Goal: Book appointment/travel/reservation

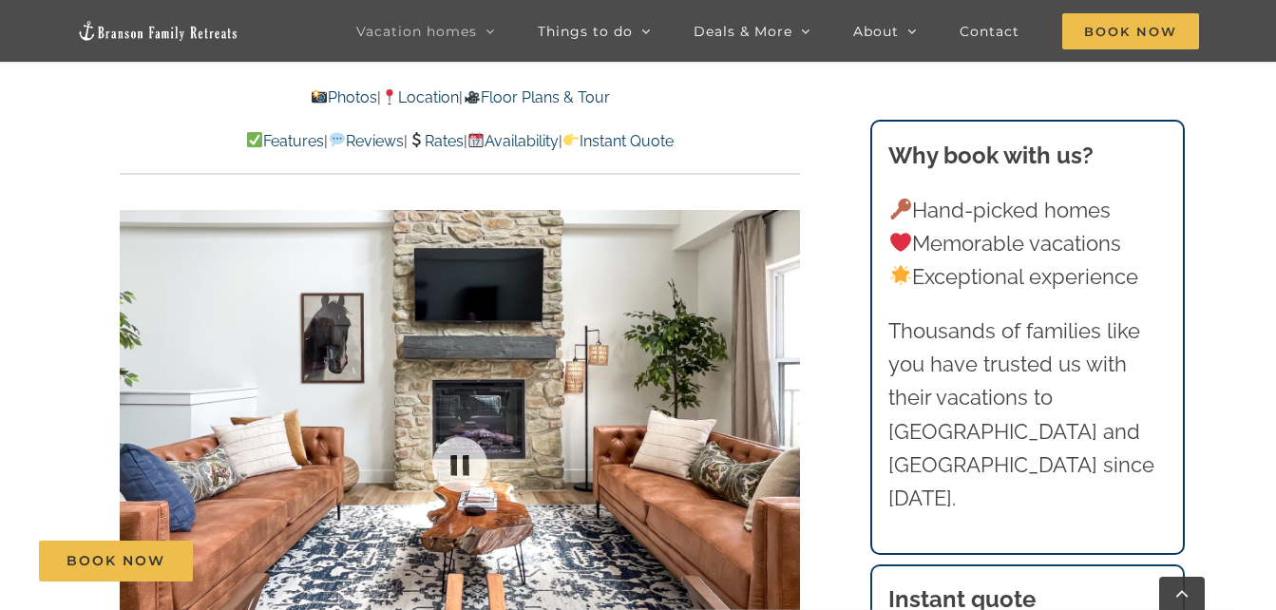
scroll to position [1103, 0]
click at [740, 432] on div at bounding box center [761, 466] width 59 height 118
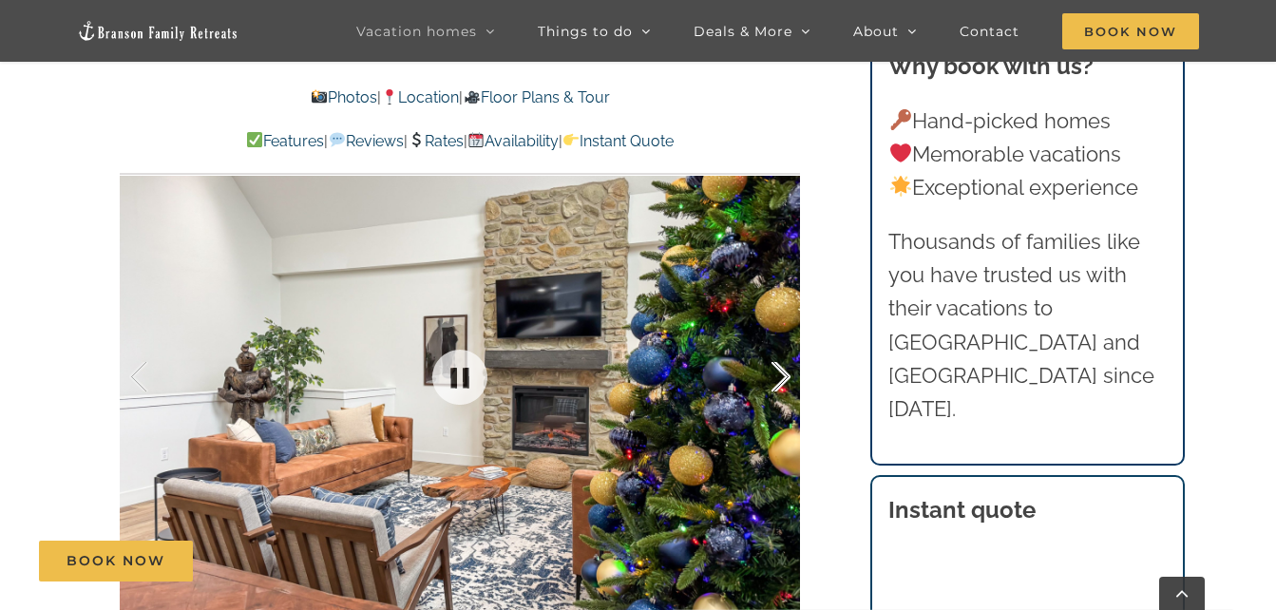
scroll to position [1194, 0]
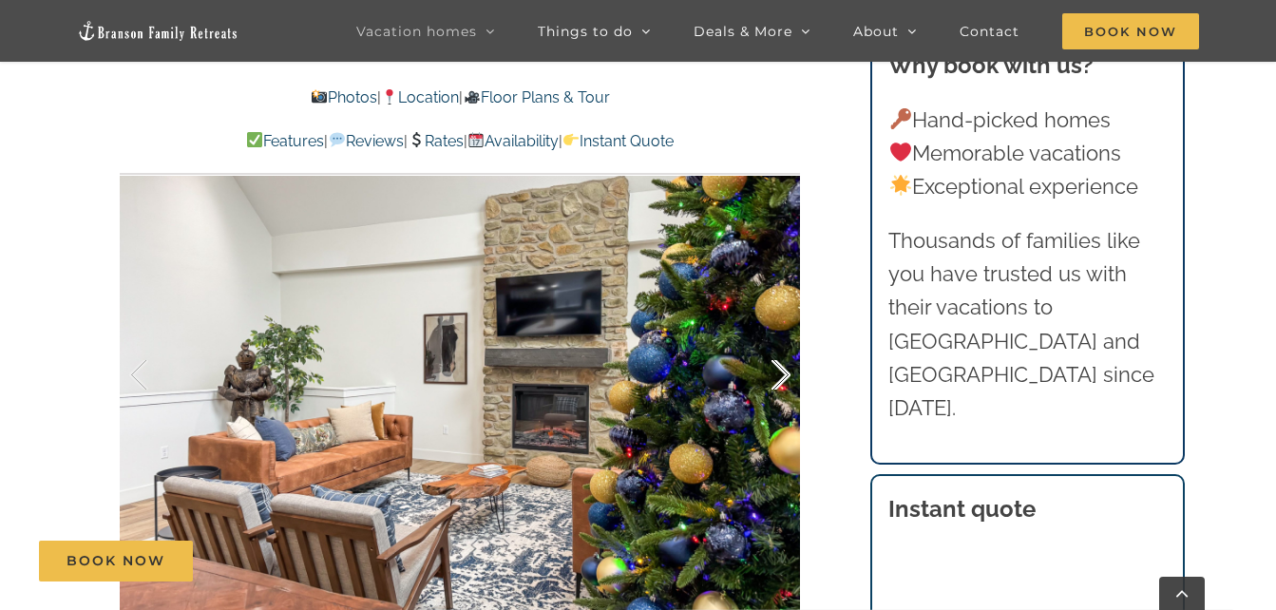
click at [776, 361] on div at bounding box center [761, 375] width 59 height 118
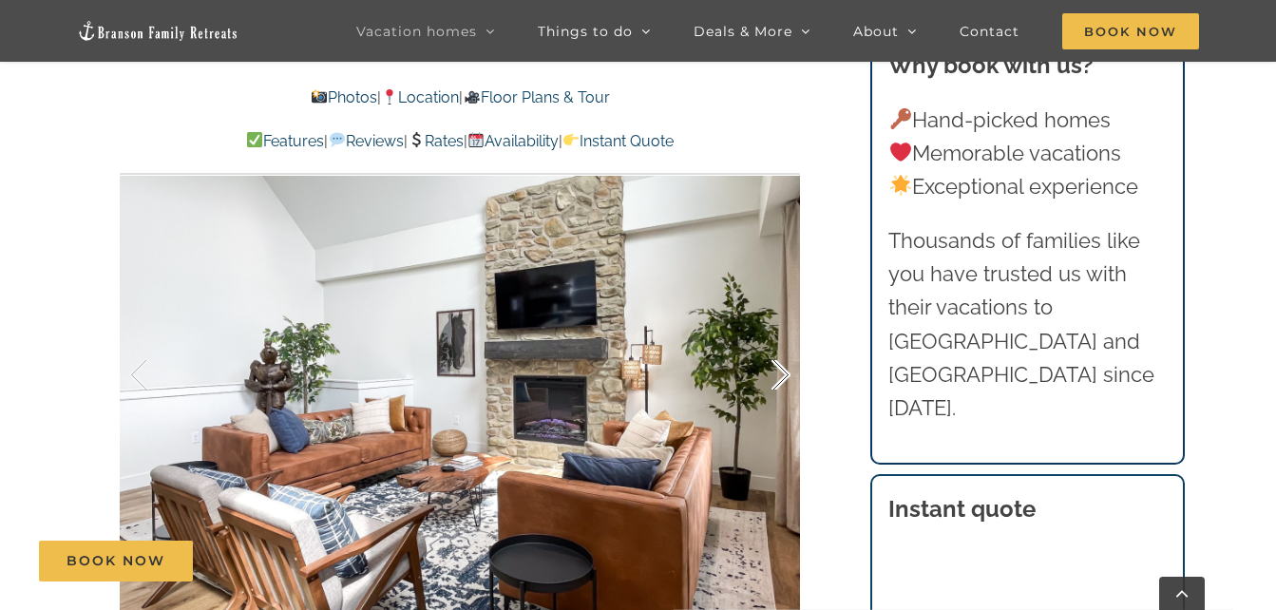
click at [776, 361] on div at bounding box center [761, 375] width 59 height 118
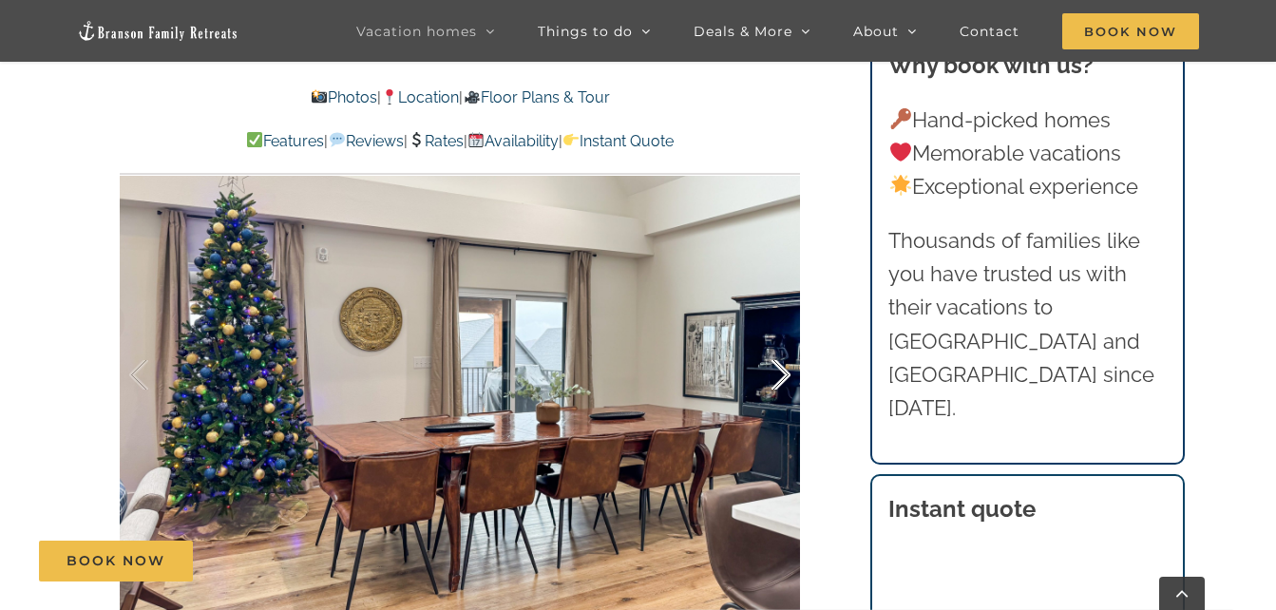
click at [776, 361] on div at bounding box center [761, 375] width 59 height 118
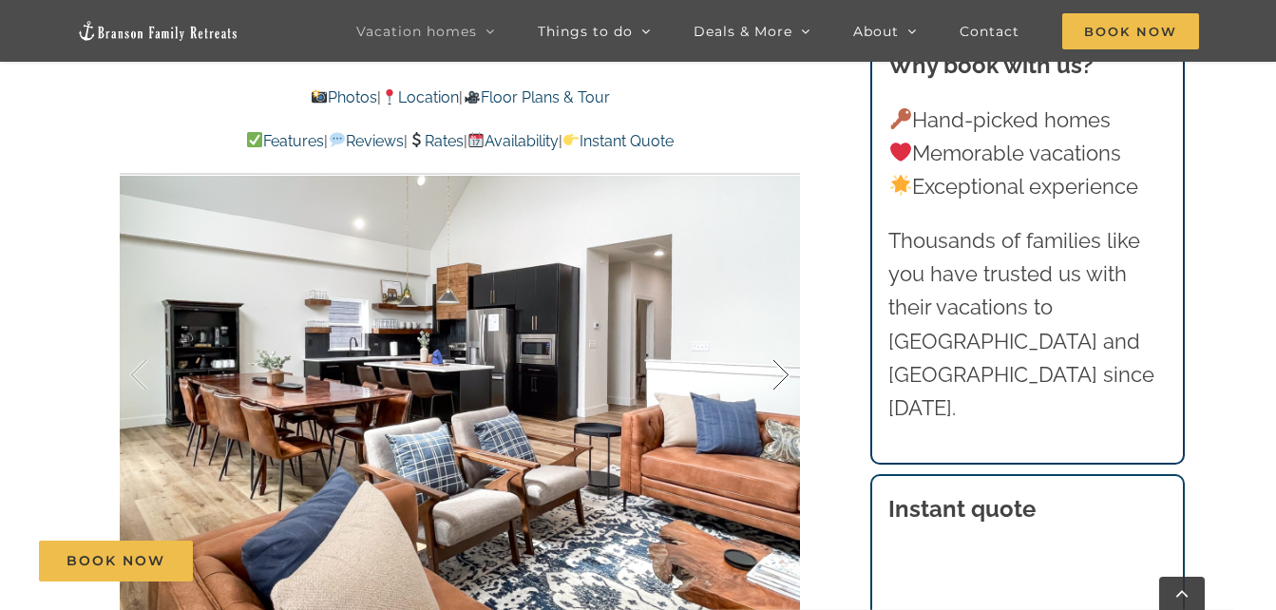
click at [776, 361] on div "10 / 63" at bounding box center [460, 375] width 680 height 559
click at [777, 380] on div at bounding box center [761, 375] width 59 height 118
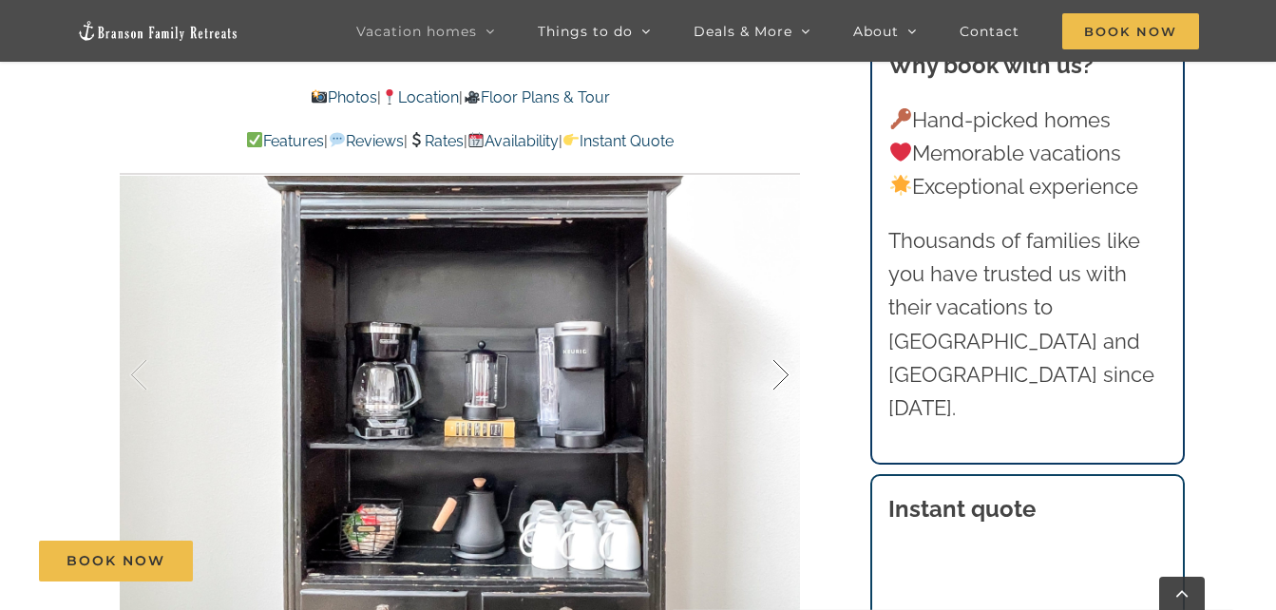
click at [777, 380] on div at bounding box center [761, 375] width 59 height 118
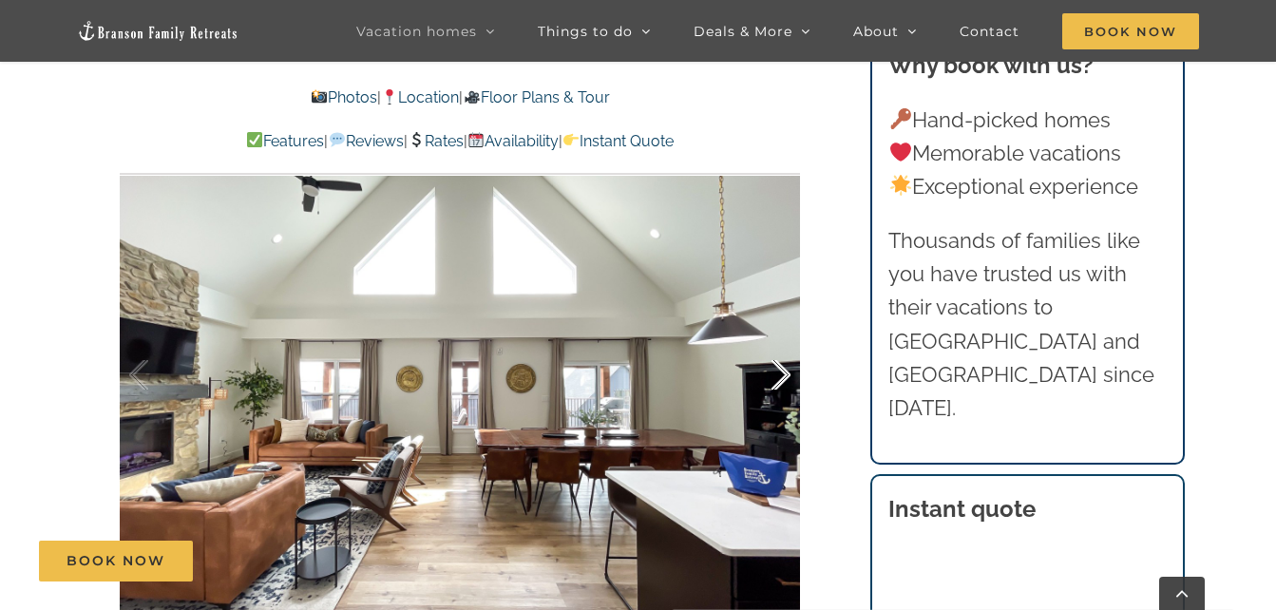
click at [777, 380] on div at bounding box center [761, 375] width 59 height 118
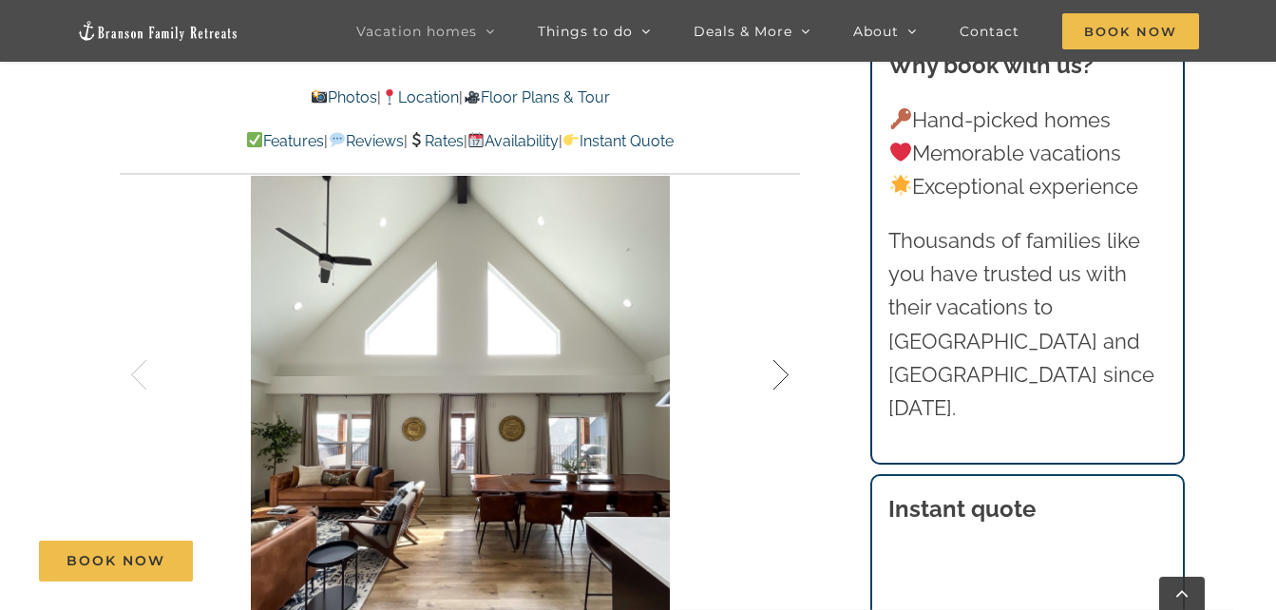
click at [777, 380] on div at bounding box center [761, 375] width 59 height 118
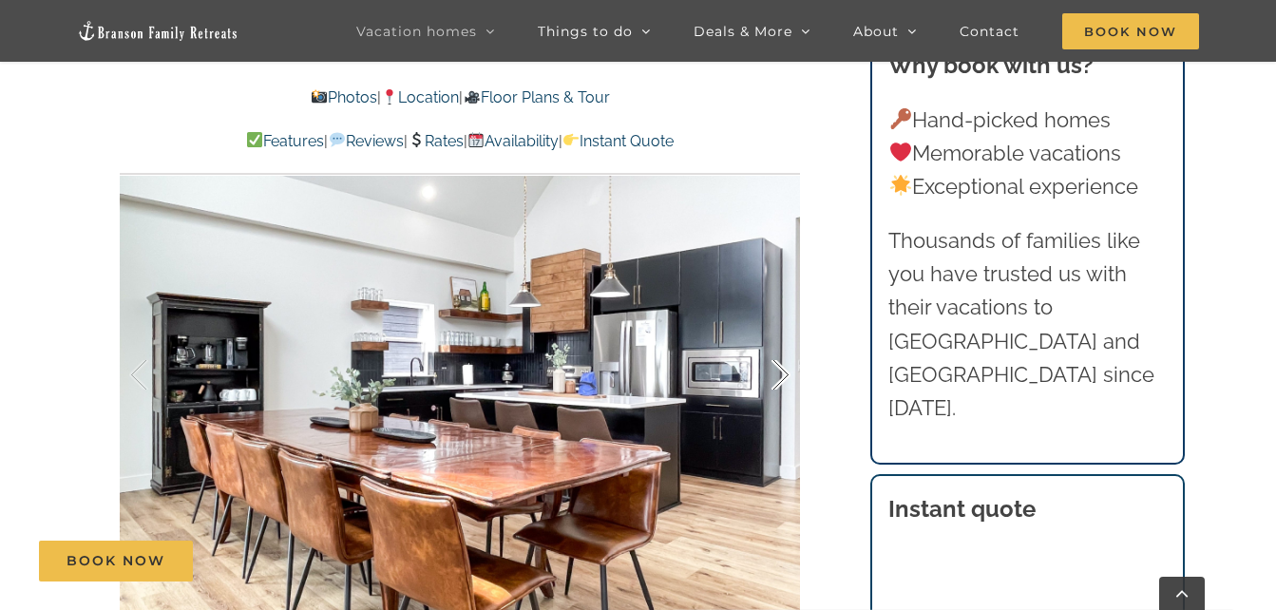
click at [777, 380] on div at bounding box center [761, 375] width 59 height 118
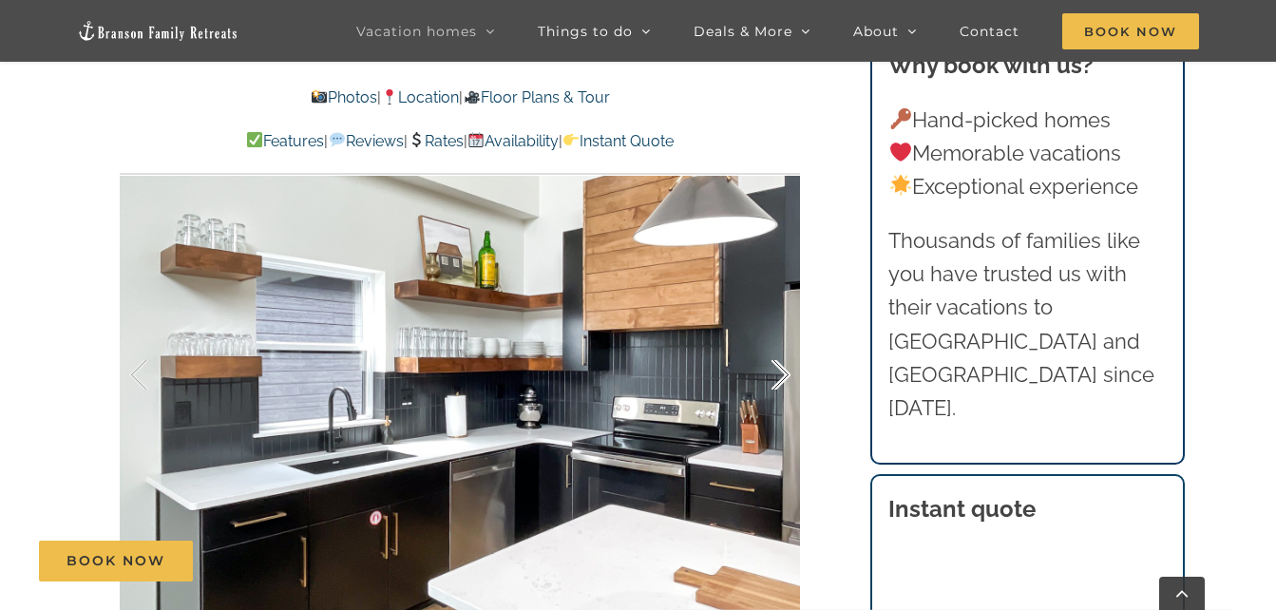
click at [777, 380] on div at bounding box center [761, 375] width 59 height 118
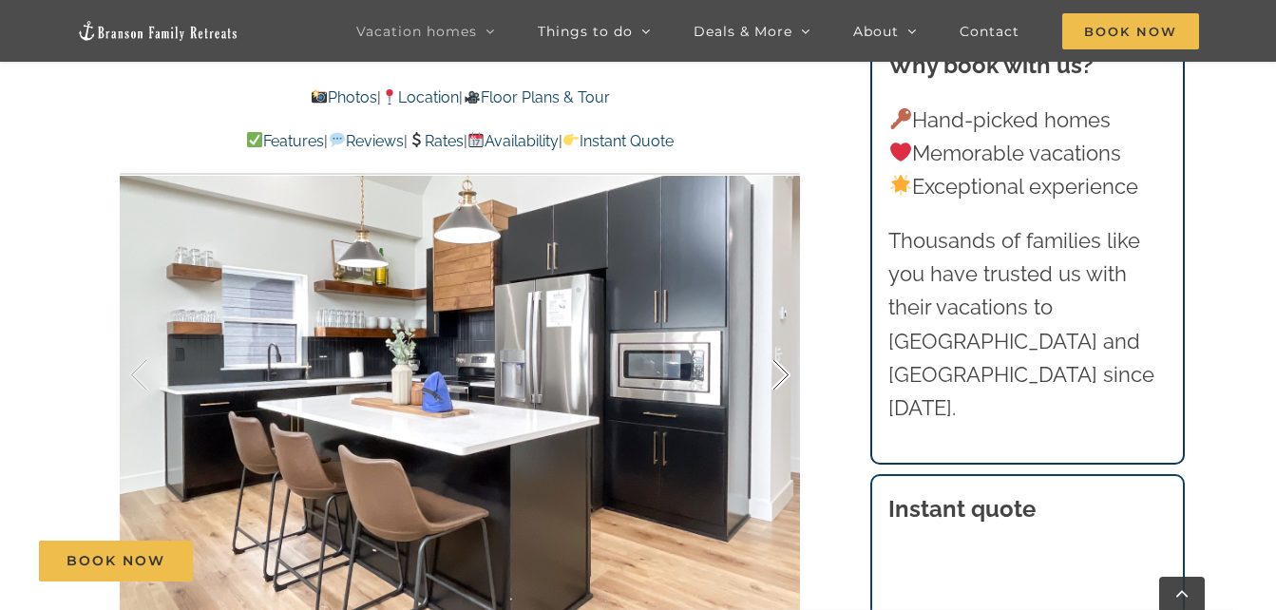
click at [777, 380] on div at bounding box center [761, 375] width 59 height 118
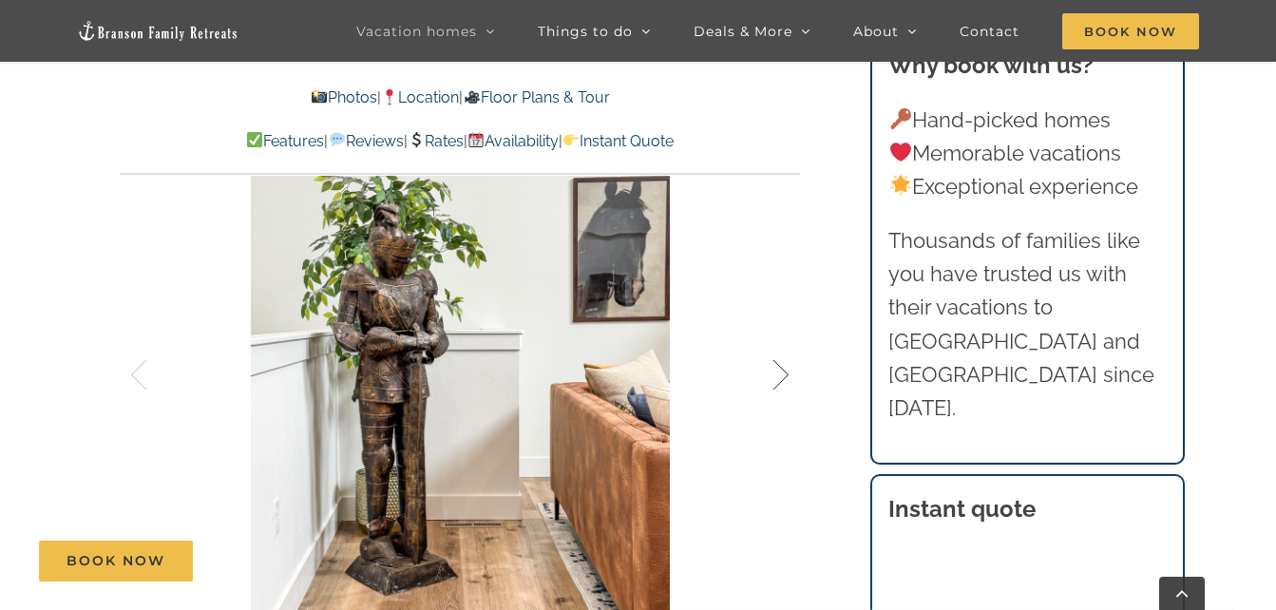
click at [777, 380] on div at bounding box center [761, 375] width 59 height 118
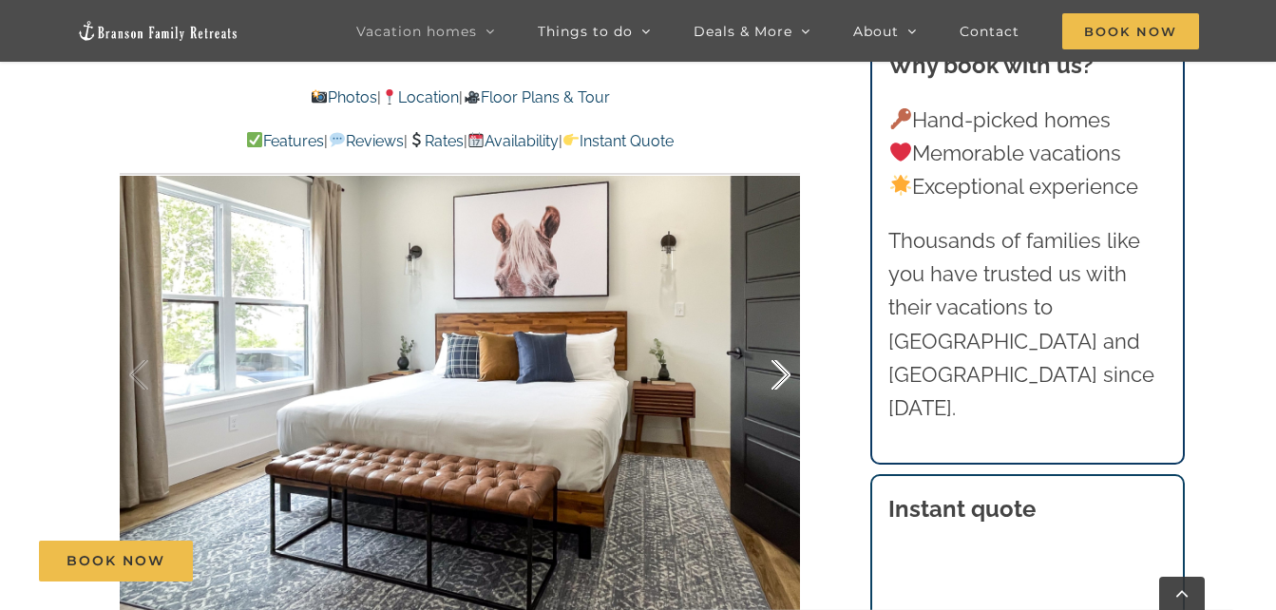
click at [777, 380] on div at bounding box center [761, 375] width 59 height 118
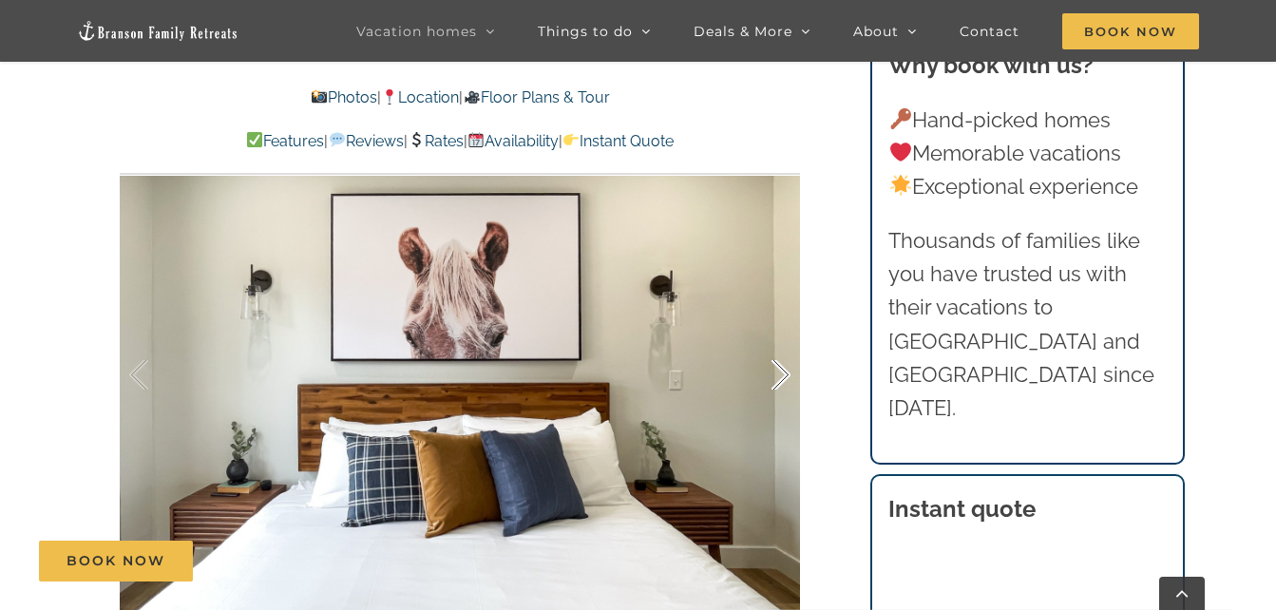
click at [777, 380] on div at bounding box center [761, 375] width 59 height 118
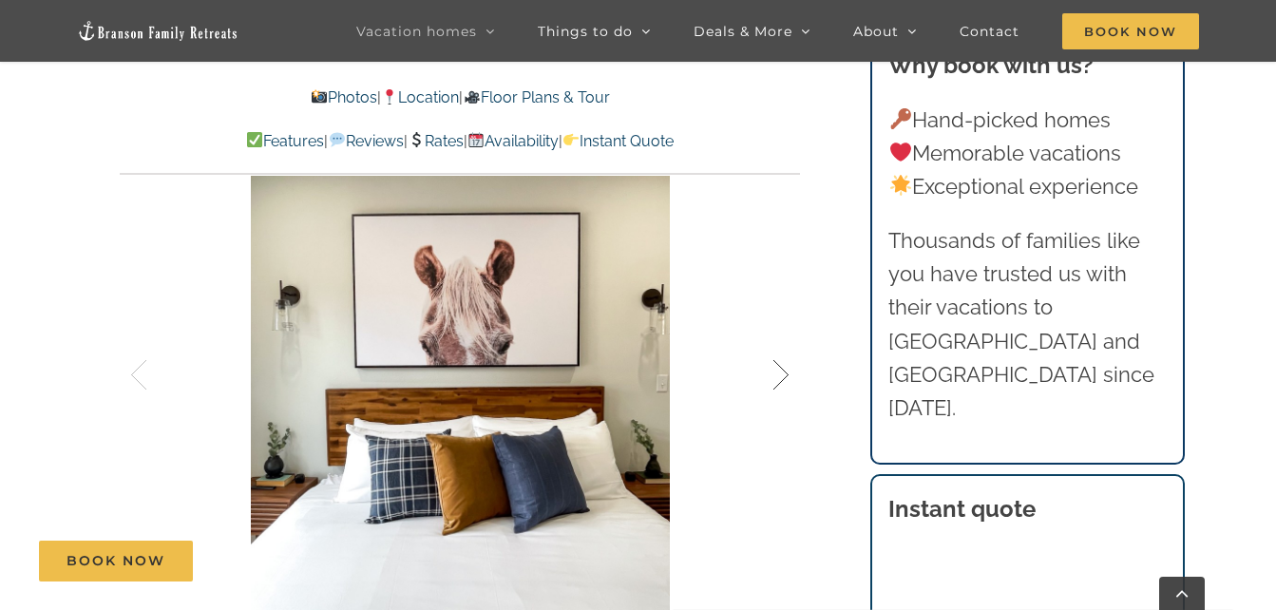
click at [777, 380] on div at bounding box center [761, 375] width 59 height 118
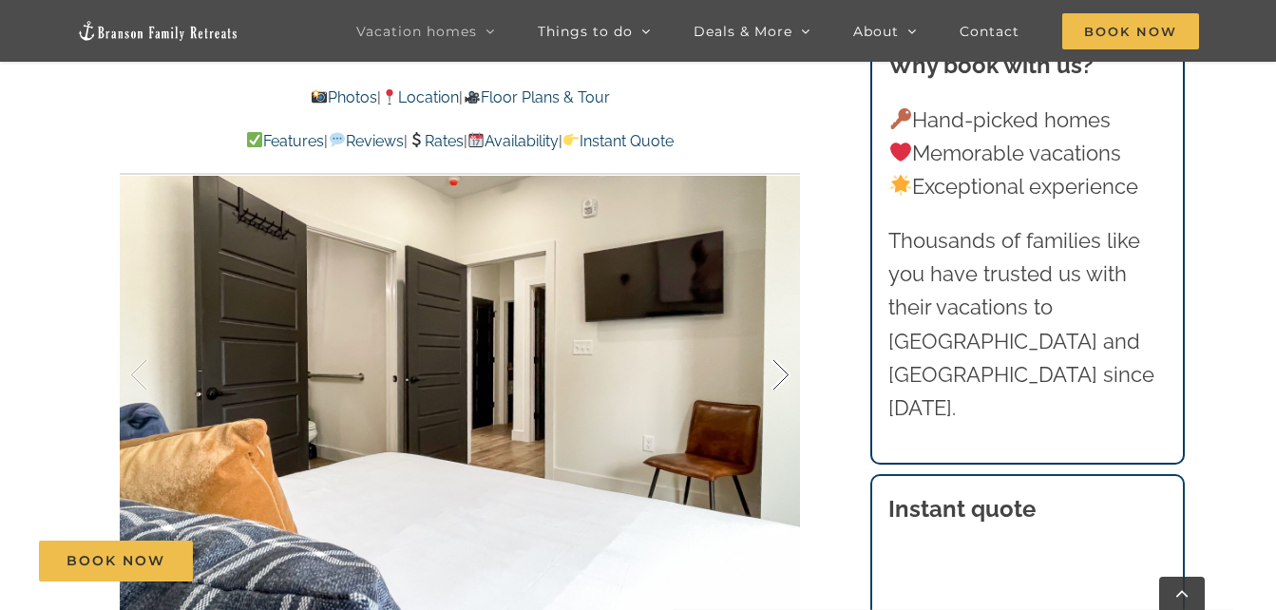
click at [777, 380] on div at bounding box center [761, 375] width 59 height 118
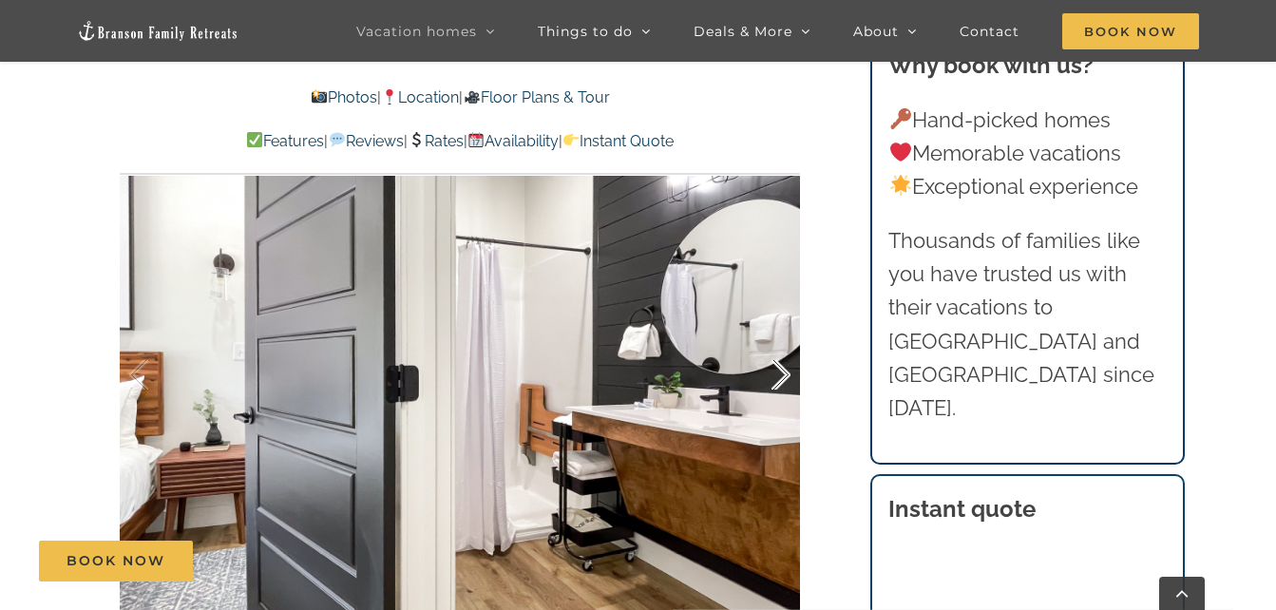
click at [777, 380] on div at bounding box center [761, 375] width 59 height 118
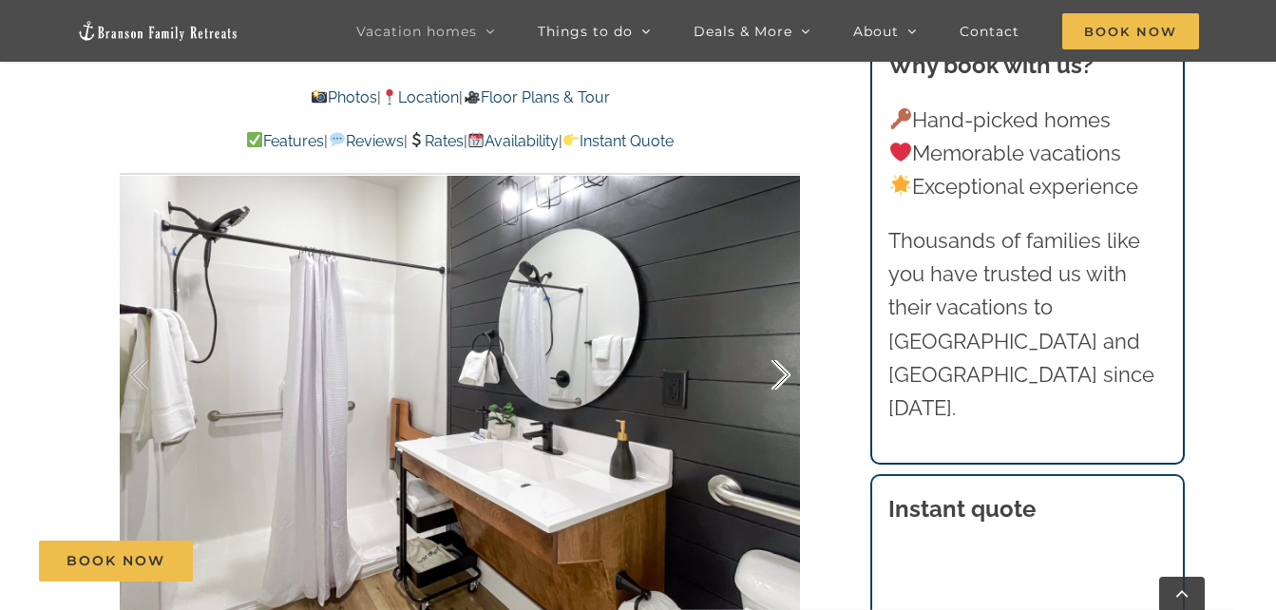
click at [777, 380] on div at bounding box center [761, 375] width 59 height 118
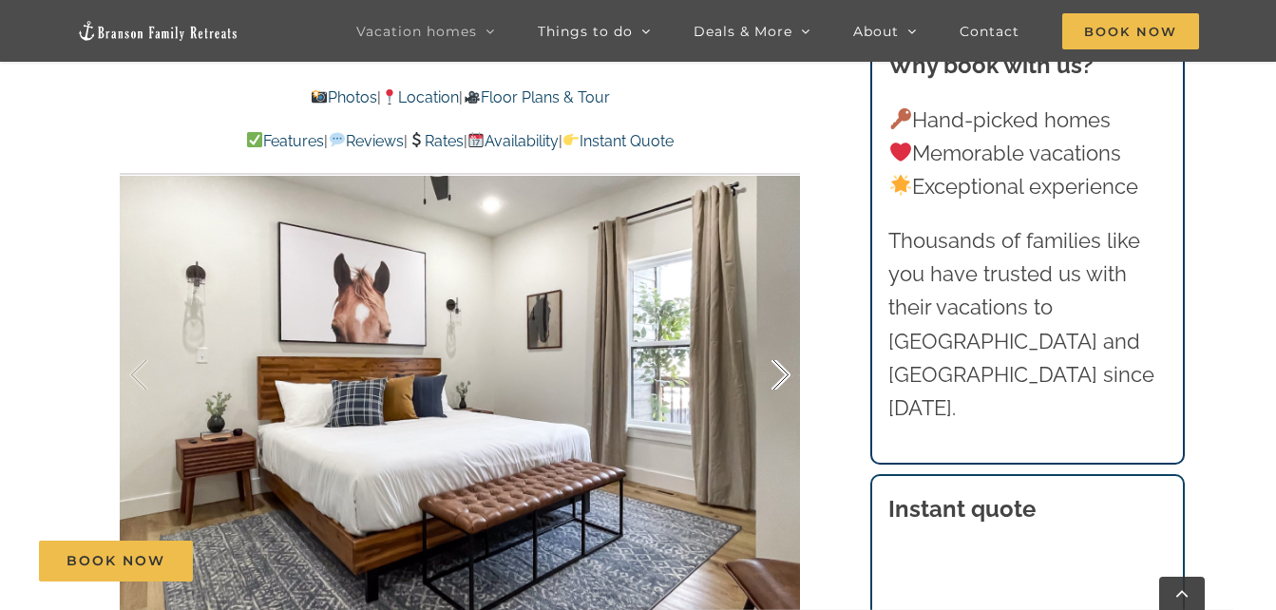
click at [777, 380] on div at bounding box center [761, 375] width 59 height 118
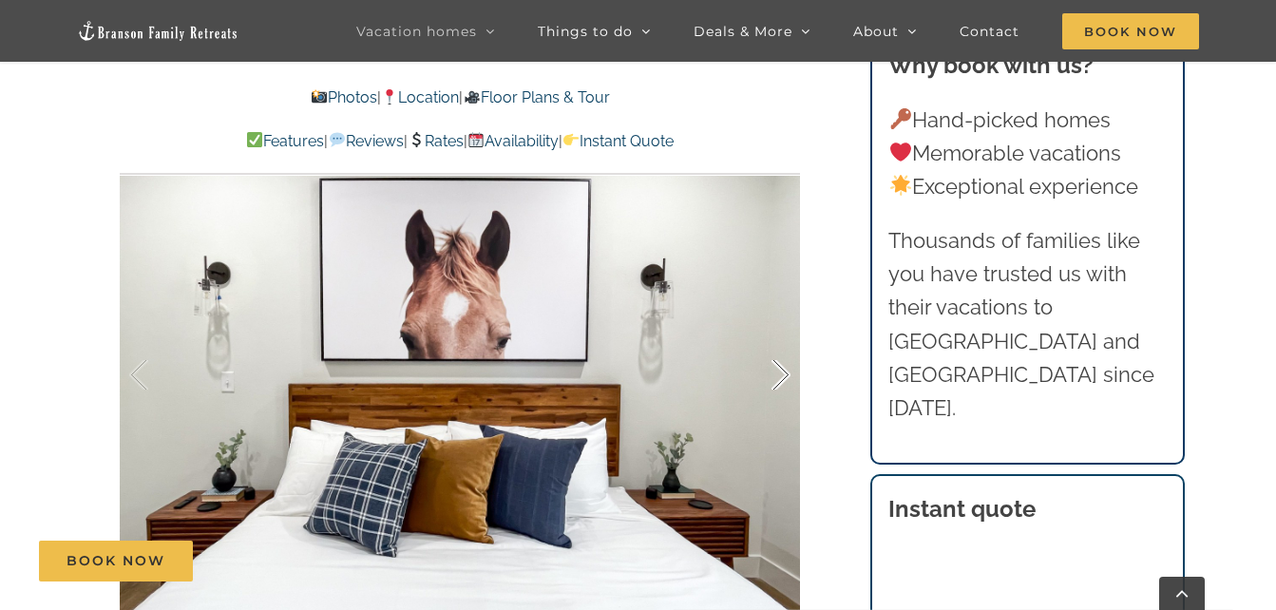
click at [777, 380] on div at bounding box center [761, 375] width 59 height 118
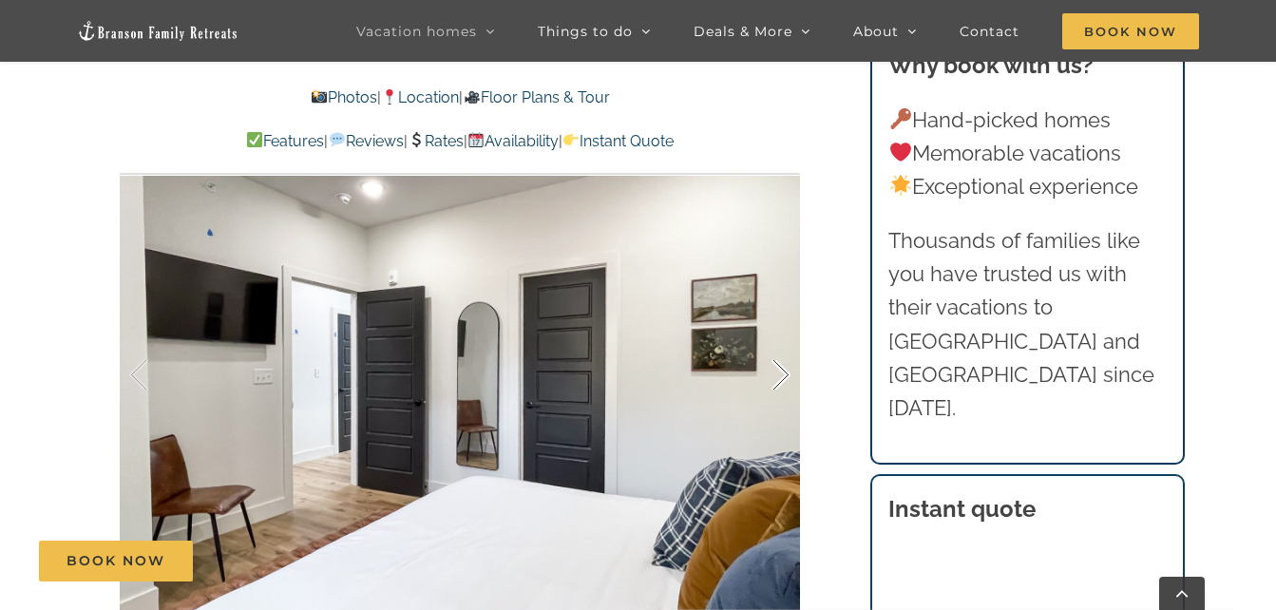
click at [777, 380] on div at bounding box center [761, 375] width 59 height 118
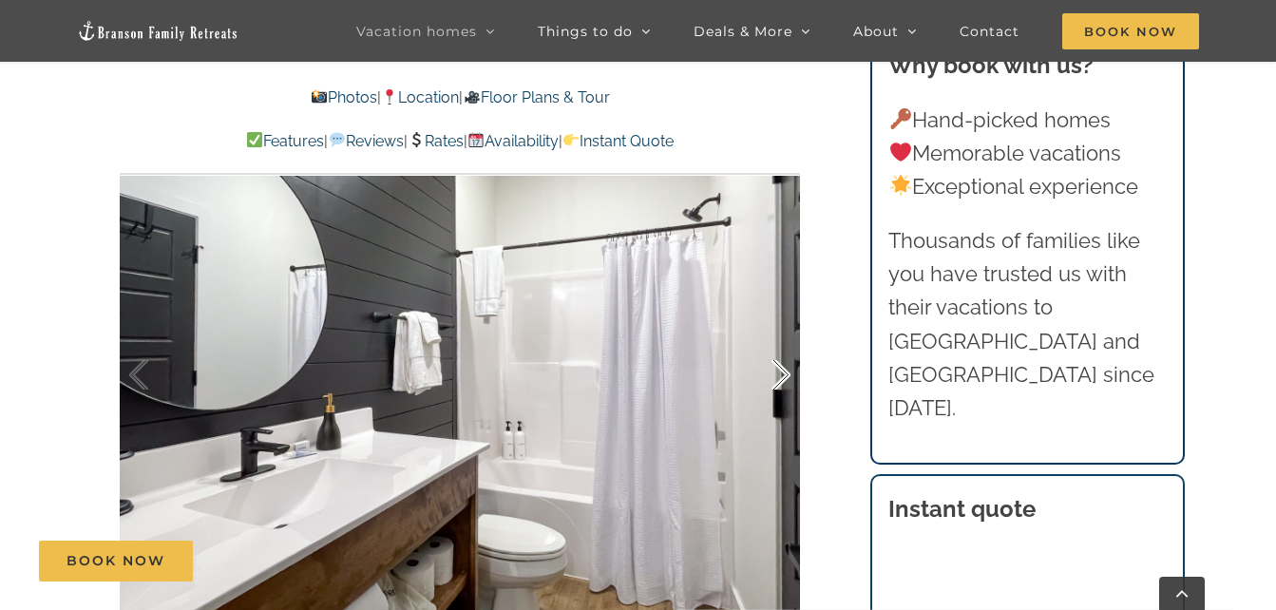
click at [777, 380] on div at bounding box center [761, 375] width 59 height 118
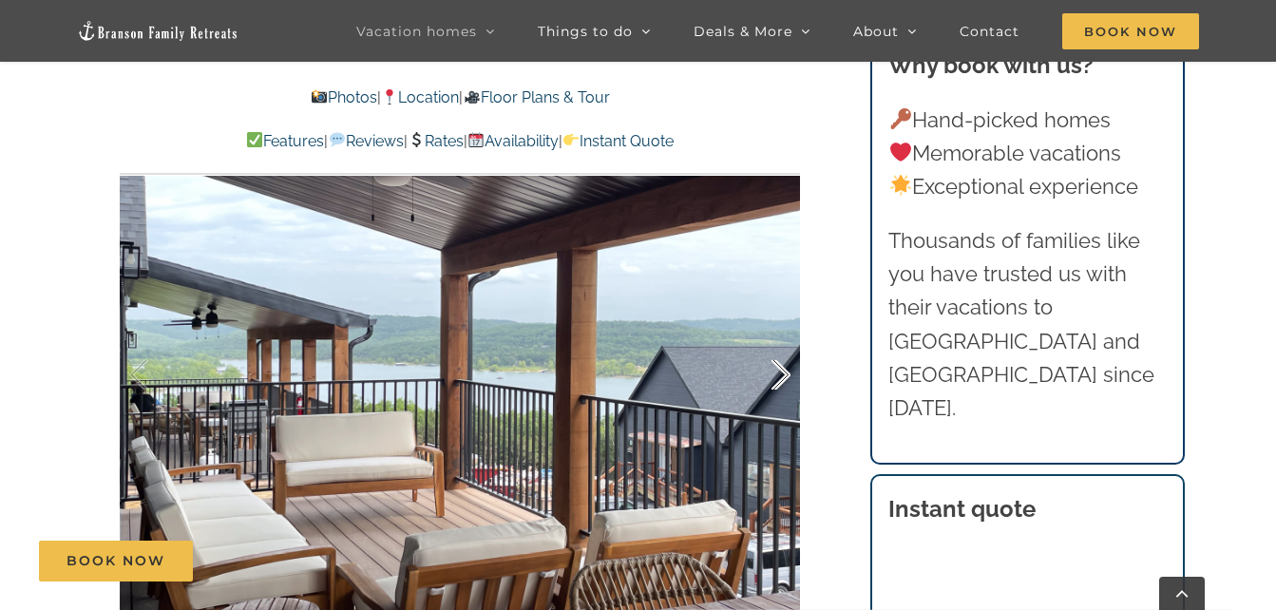
click at [777, 380] on div at bounding box center [761, 375] width 59 height 118
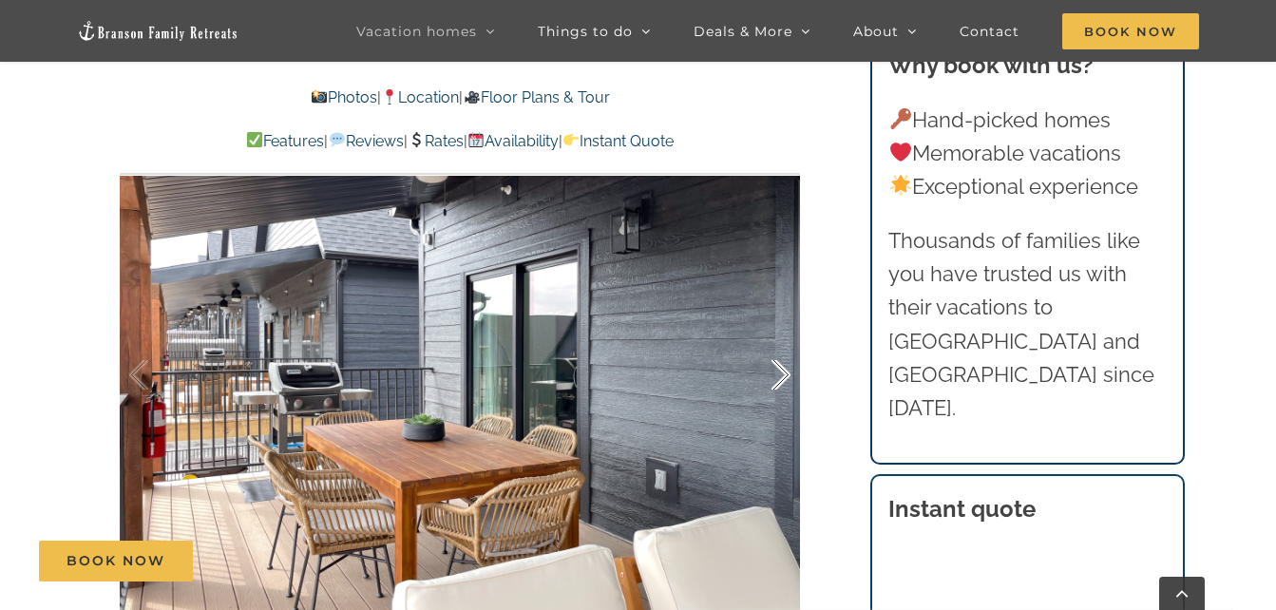
click at [777, 380] on div at bounding box center [761, 375] width 59 height 118
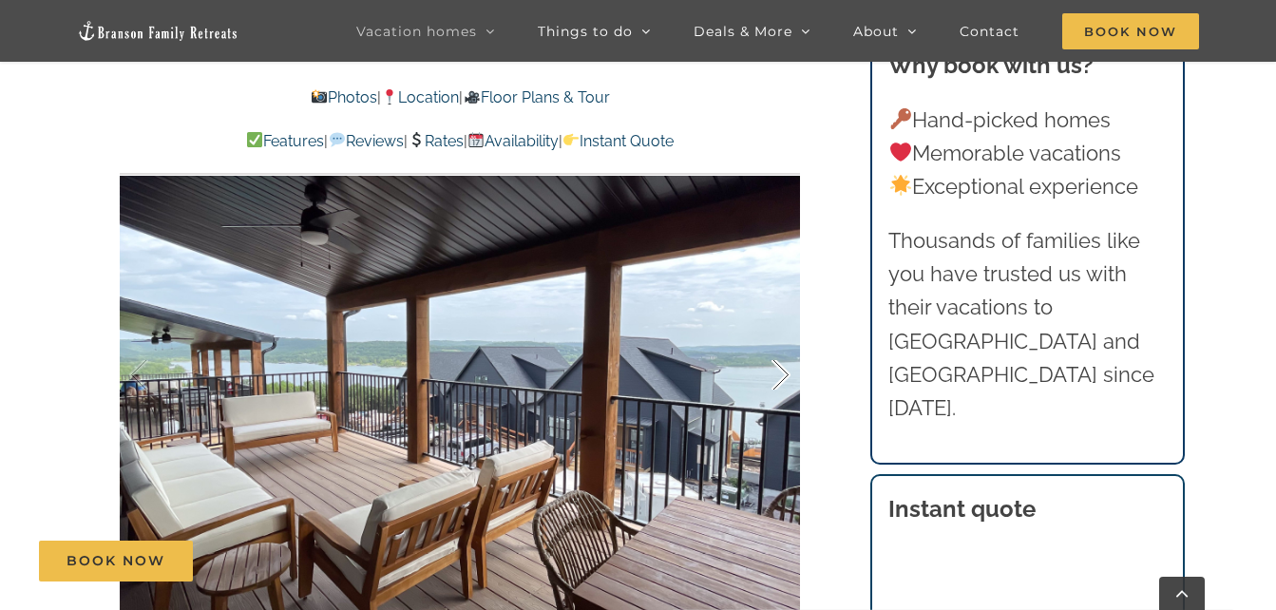
click at [777, 380] on div at bounding box center [761, 375] width 59 height 118
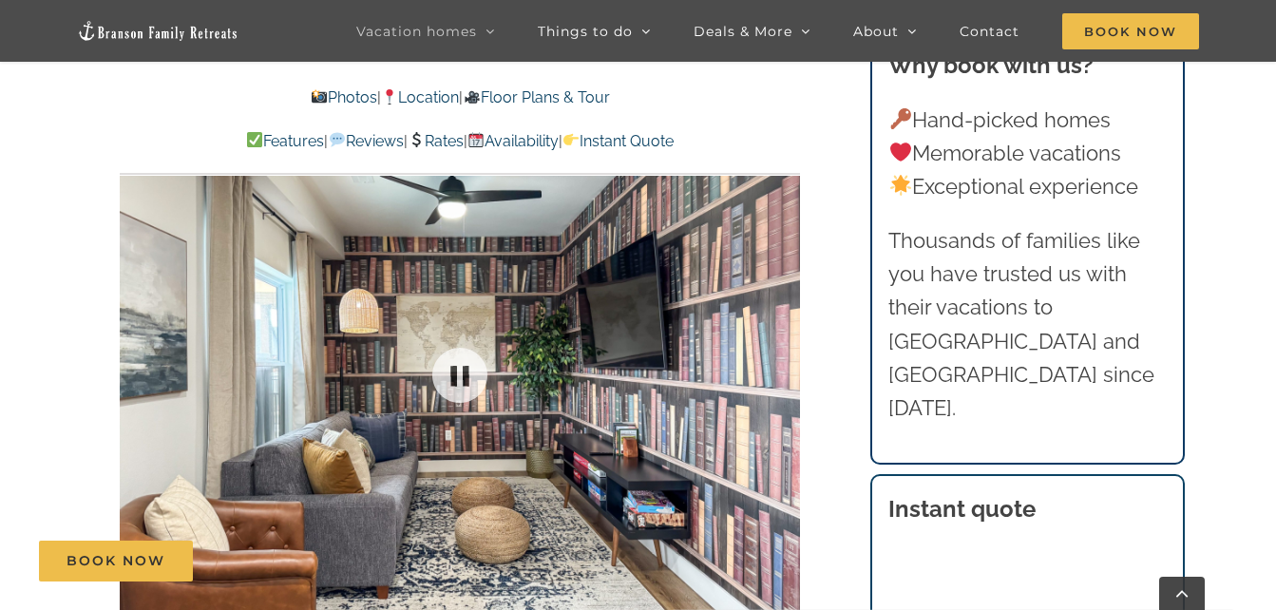
click at [777, 380] on div "31 / 63" at bounding box center [460, 375] width 680 height 559
click at [777, 380] on div at bounding box center [761, 375] width 59 height 118
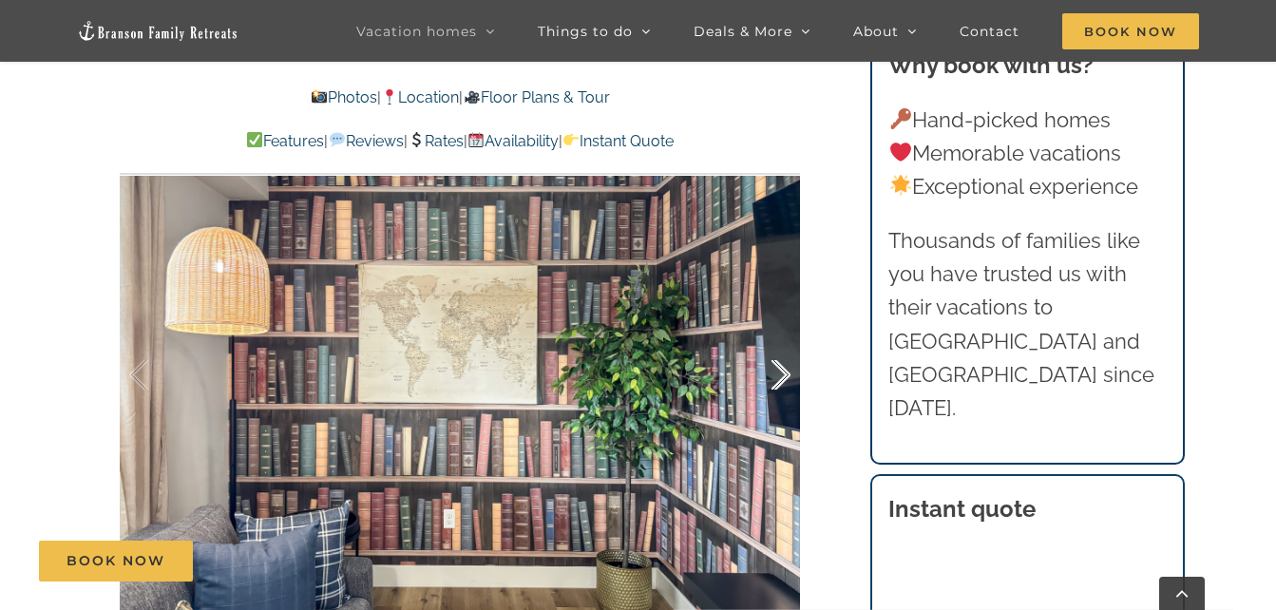
click at [777, 380] on div at bounding box center [761, 375] width 59 height 118
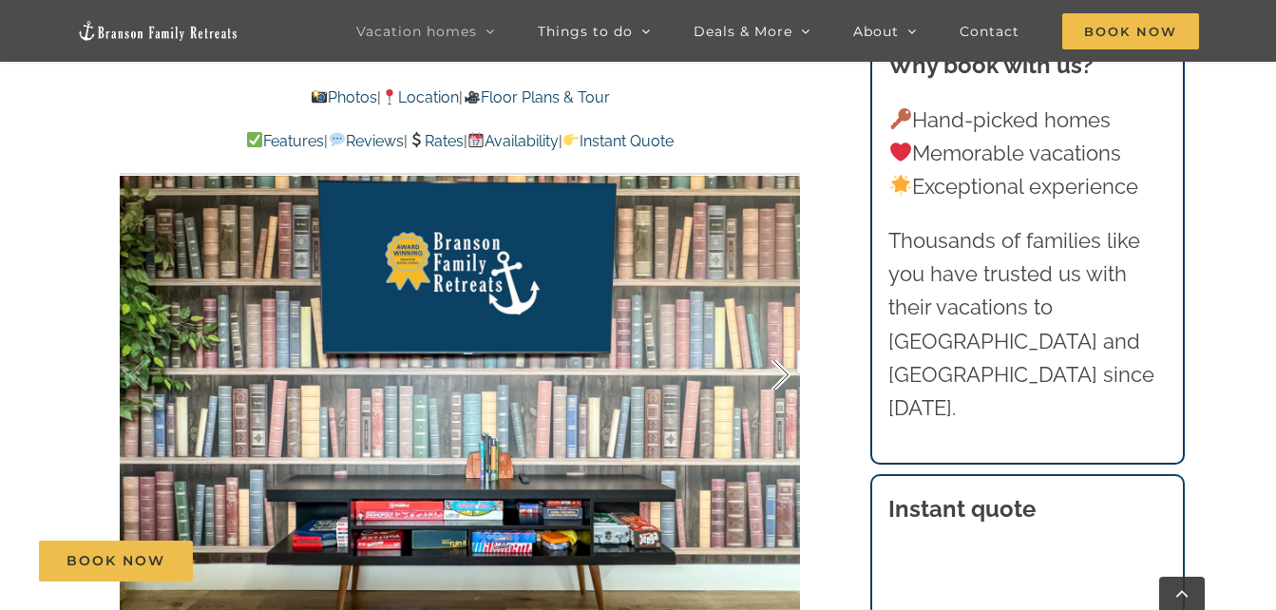
click at [777, 380] on div at bounding box center [761, 375] width 59 height 118
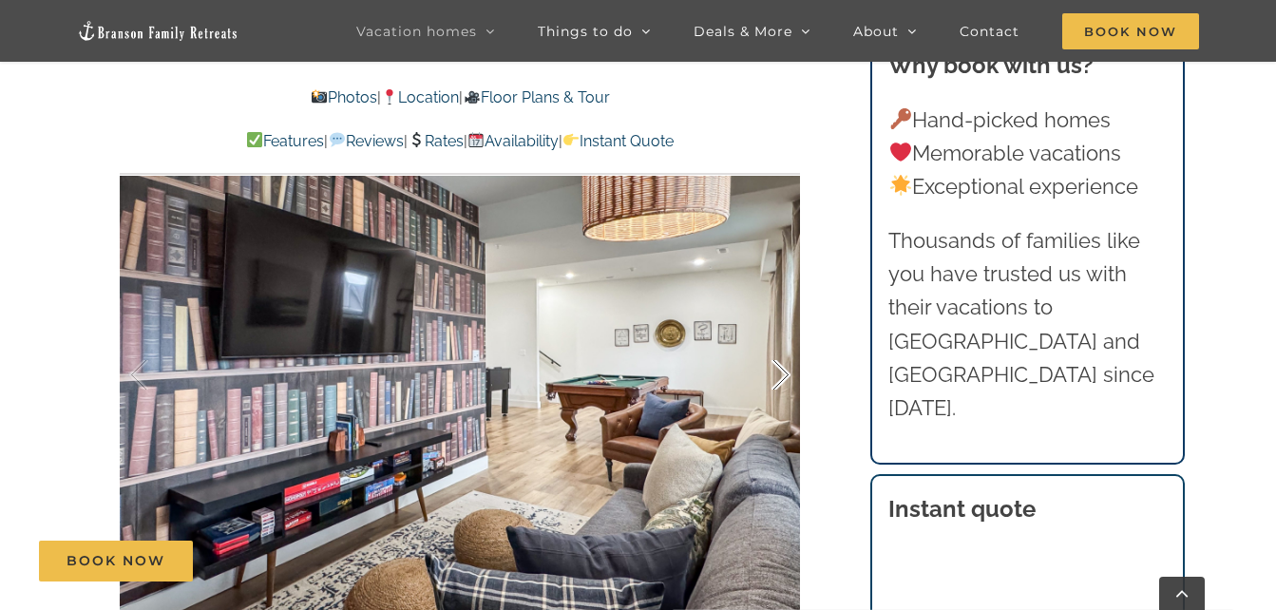
click at [777, 380] on div at bounding box center [761, 375] width 59 height 118
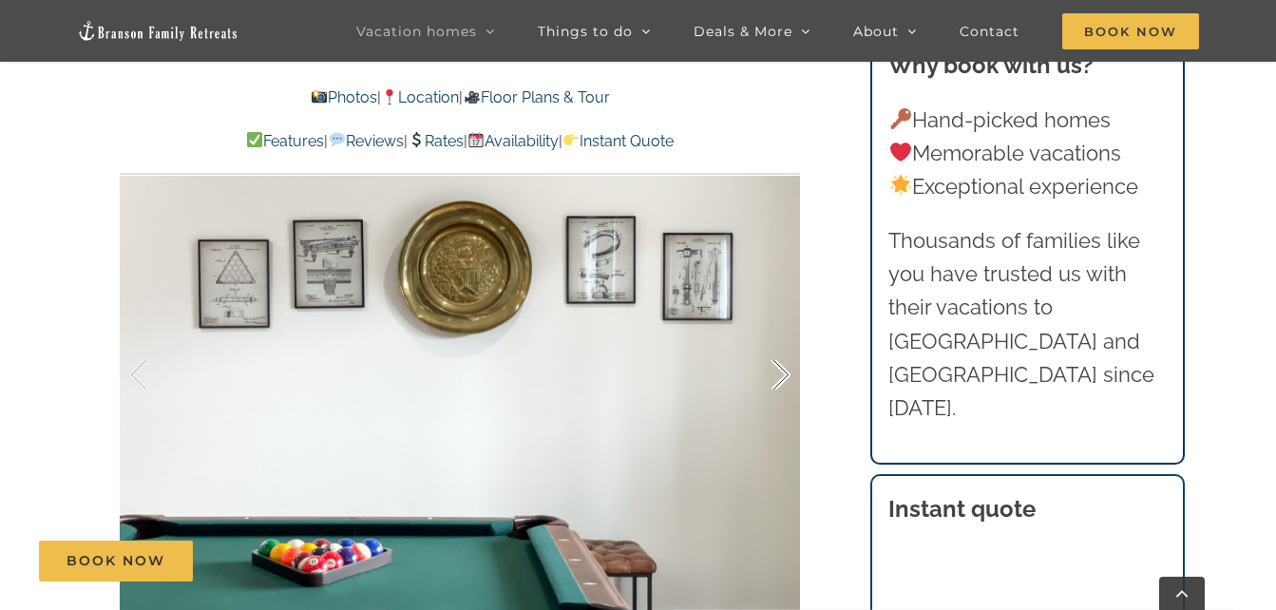
click at [777, 380] on div at bounding box center [761, 375] width 59 height 118
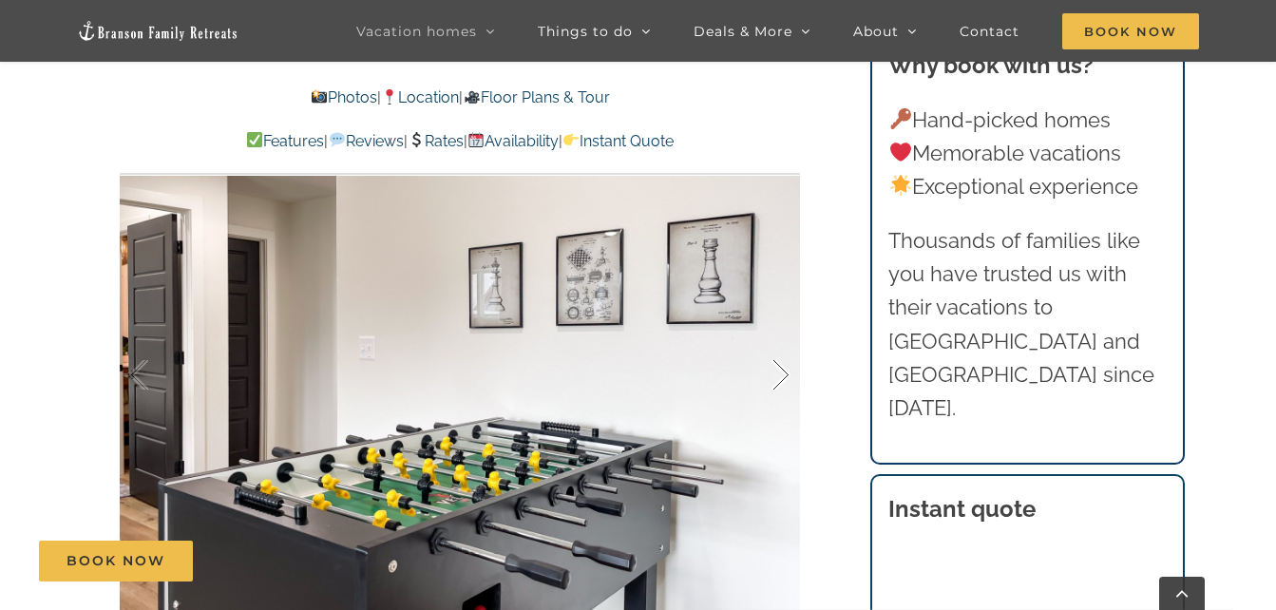
click at [777, 380] on div at bounding box center [761, 375] width 59 height 118
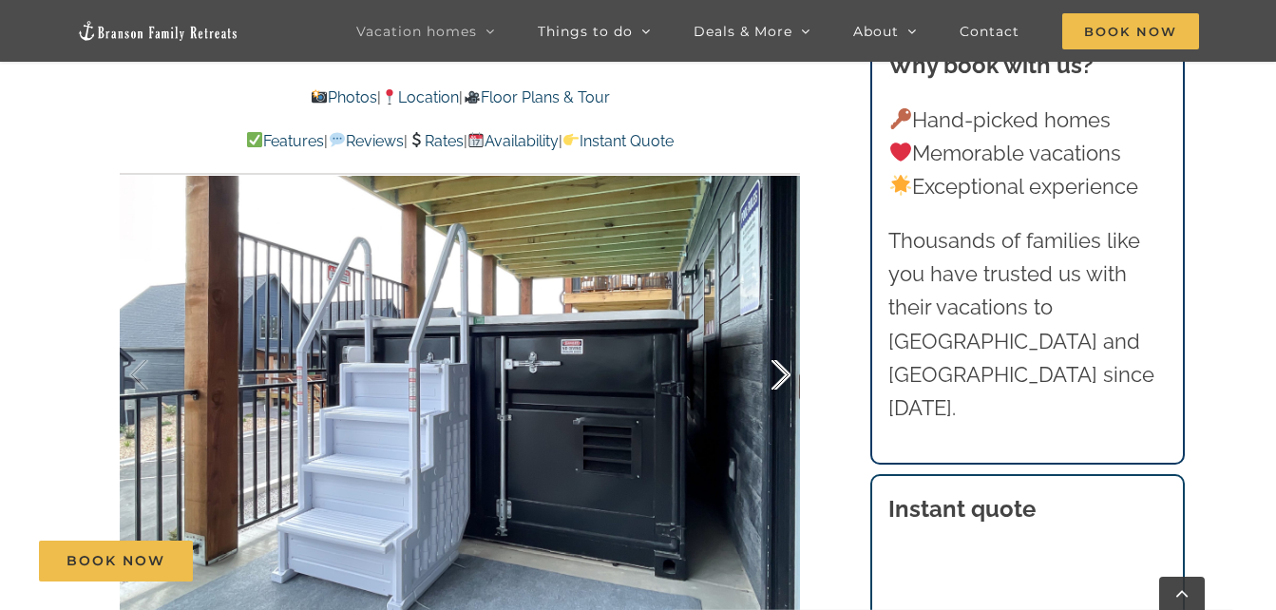
click at [777, 380] on div at bounding box center [761, 375] width 59 height 118
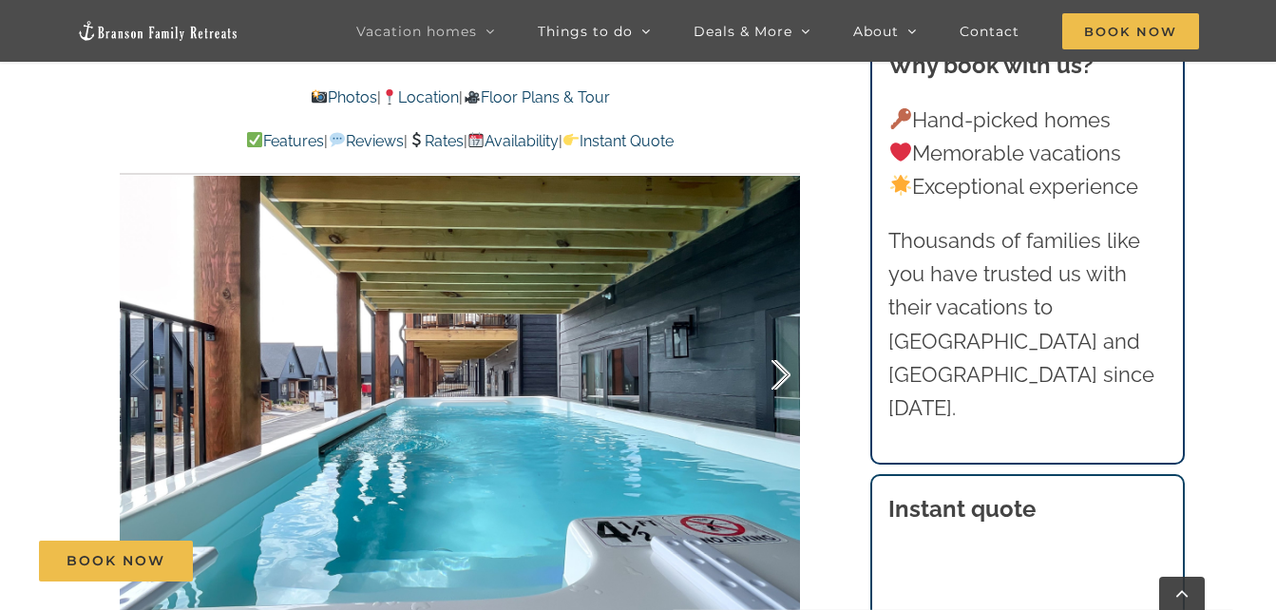
click at [777, 380] on div at bounding box center [761, 375] width 59 height 118
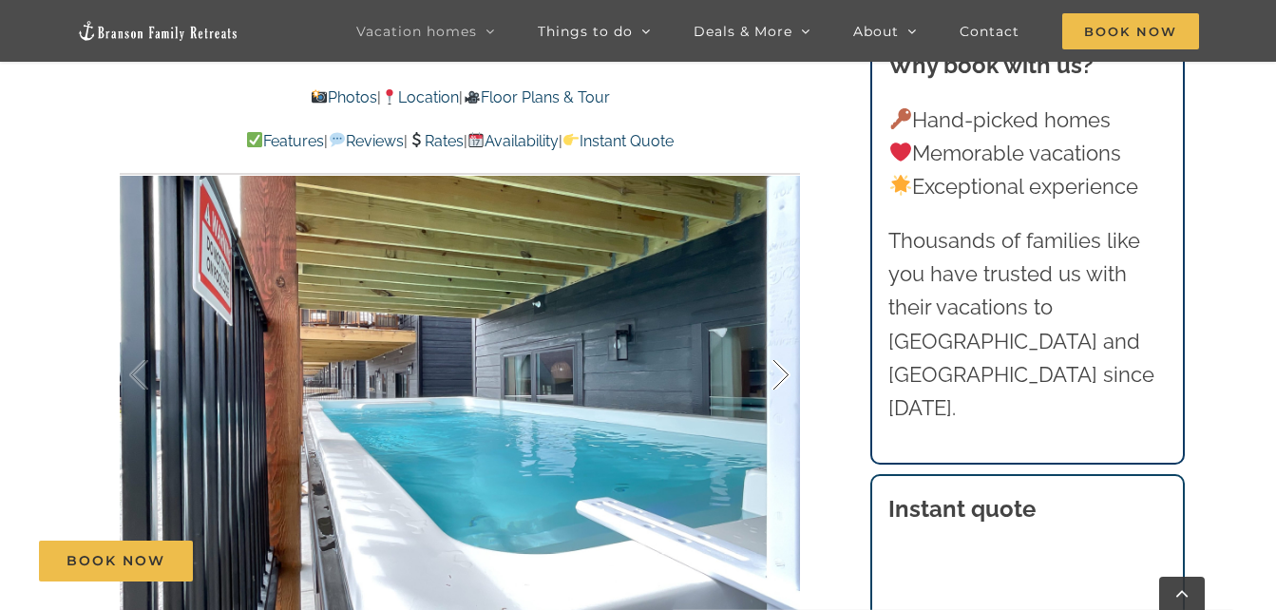
click at [777, 380] on div at bounding box center [761, 375] width 59 height 118
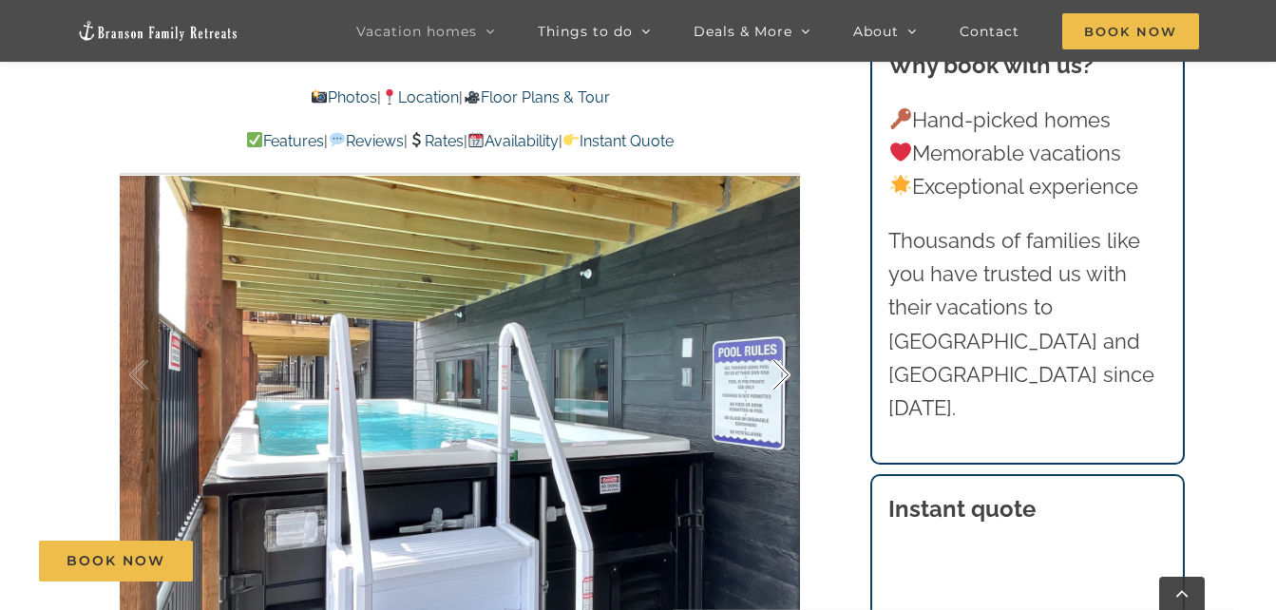
click at [777, 380] on div at bounding box center [761, 375] width 59 height 118
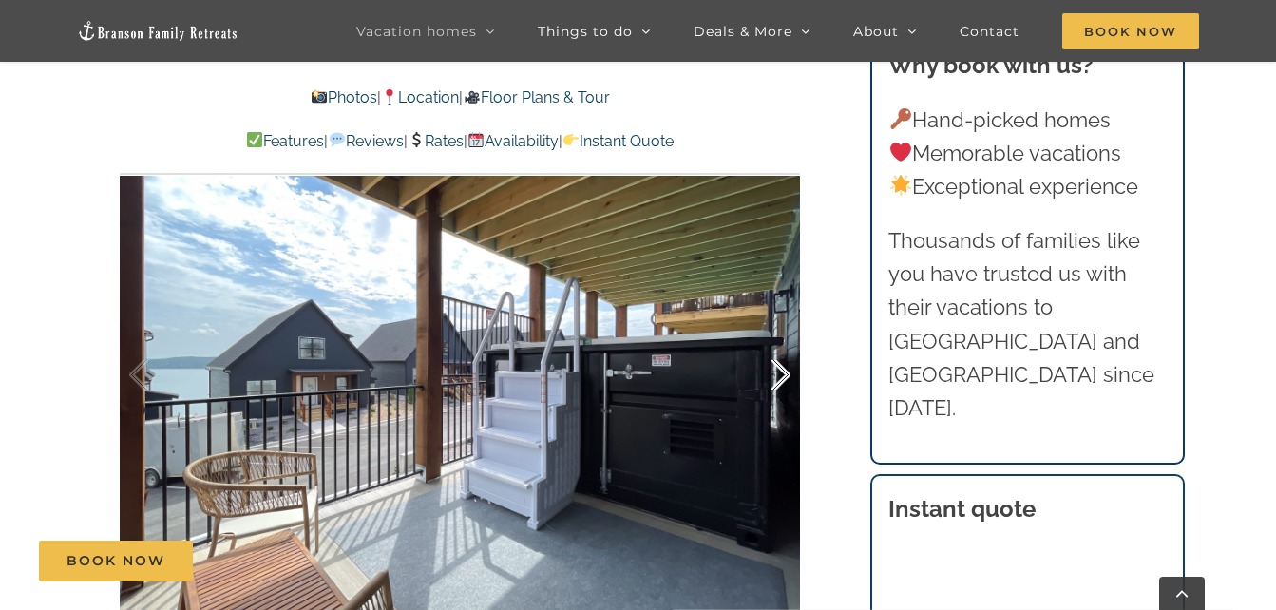
click at [777, 380] on div at bounding box center [761, 375] width 59 height 118
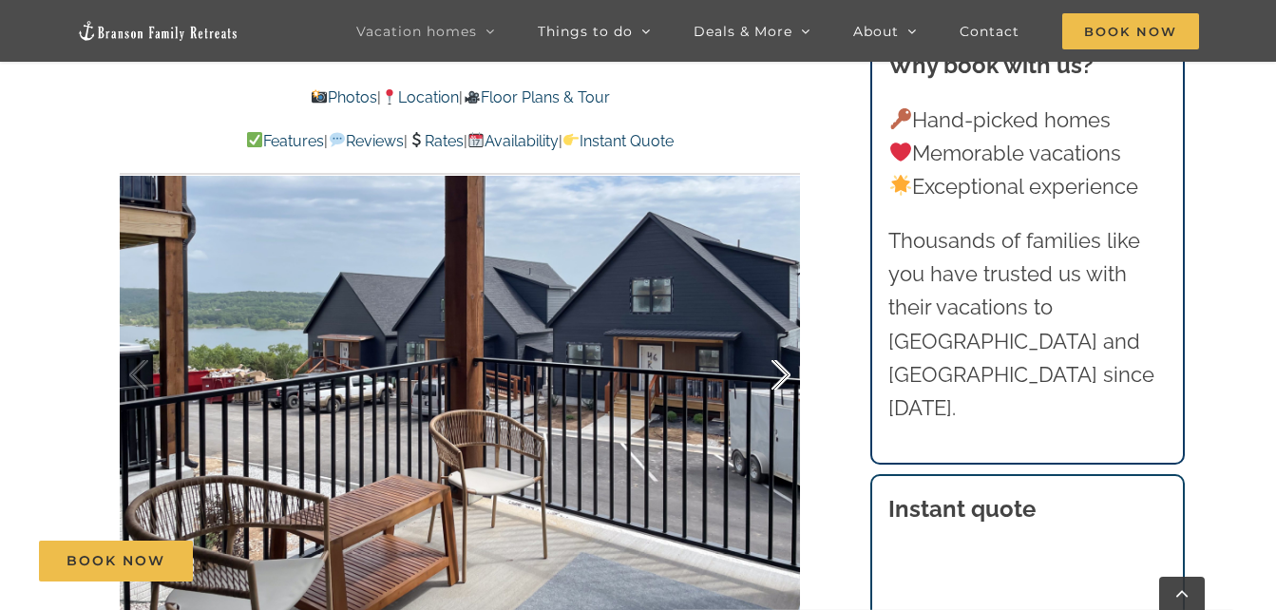
click at [777, 380] on div at bounding box center [761, 375] width 59 height 118
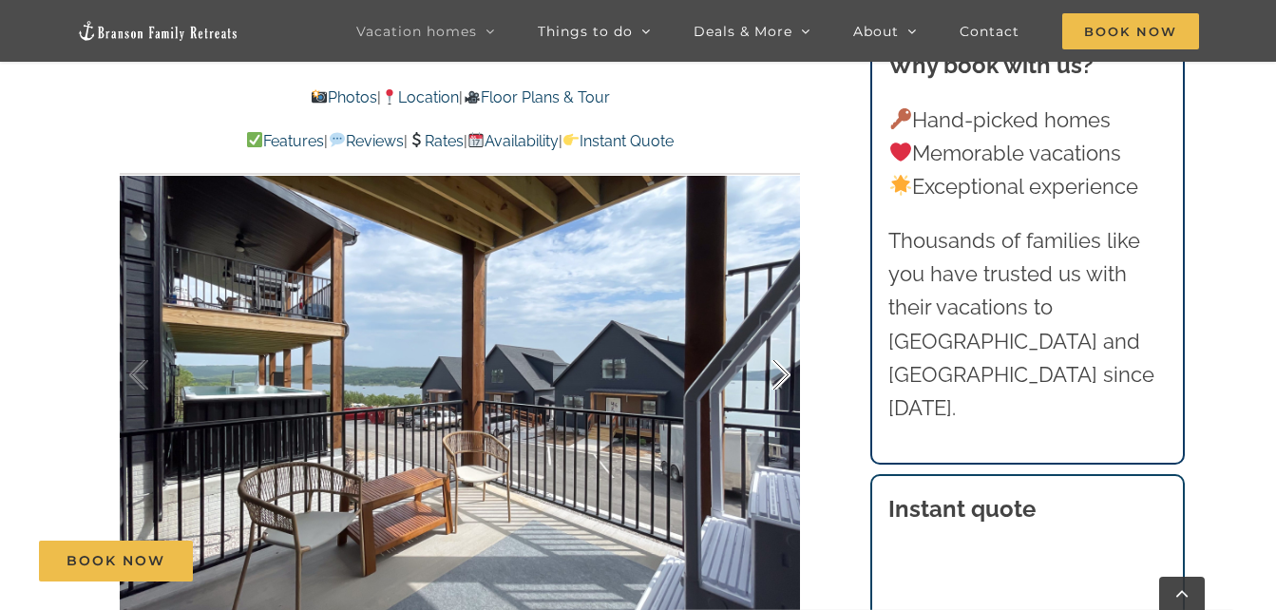
click at [777, 380] on div at bounding box center [761, 375] width 59 height 118
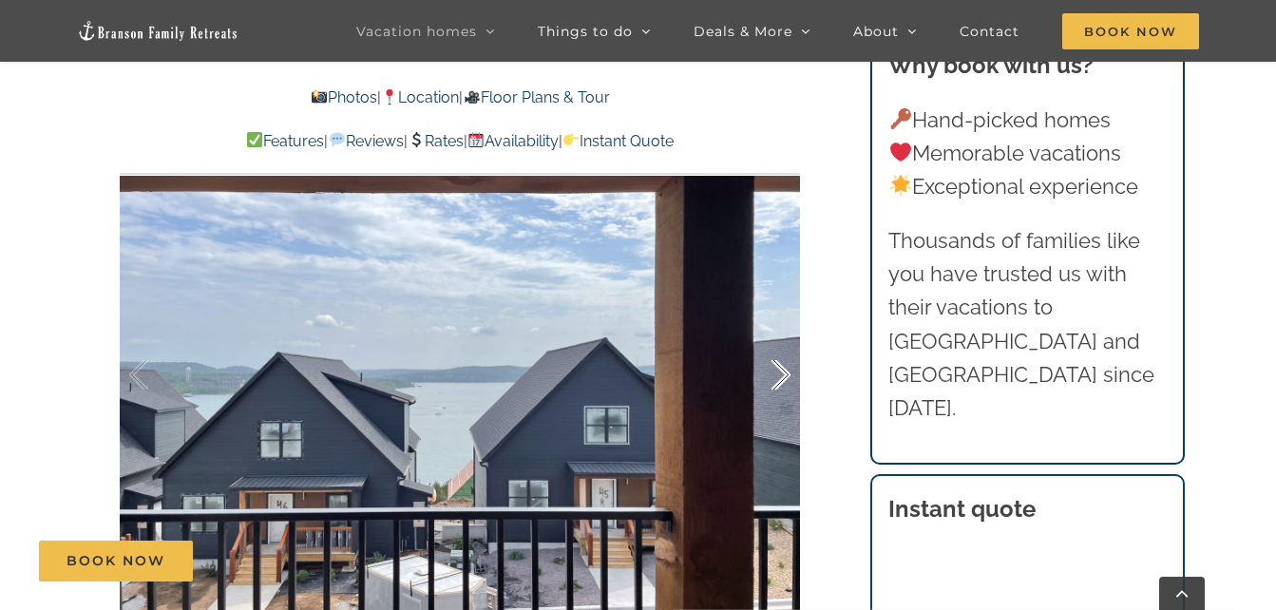
click at [777, 380] on div at bounding box center [761, 375] width 59 height 118
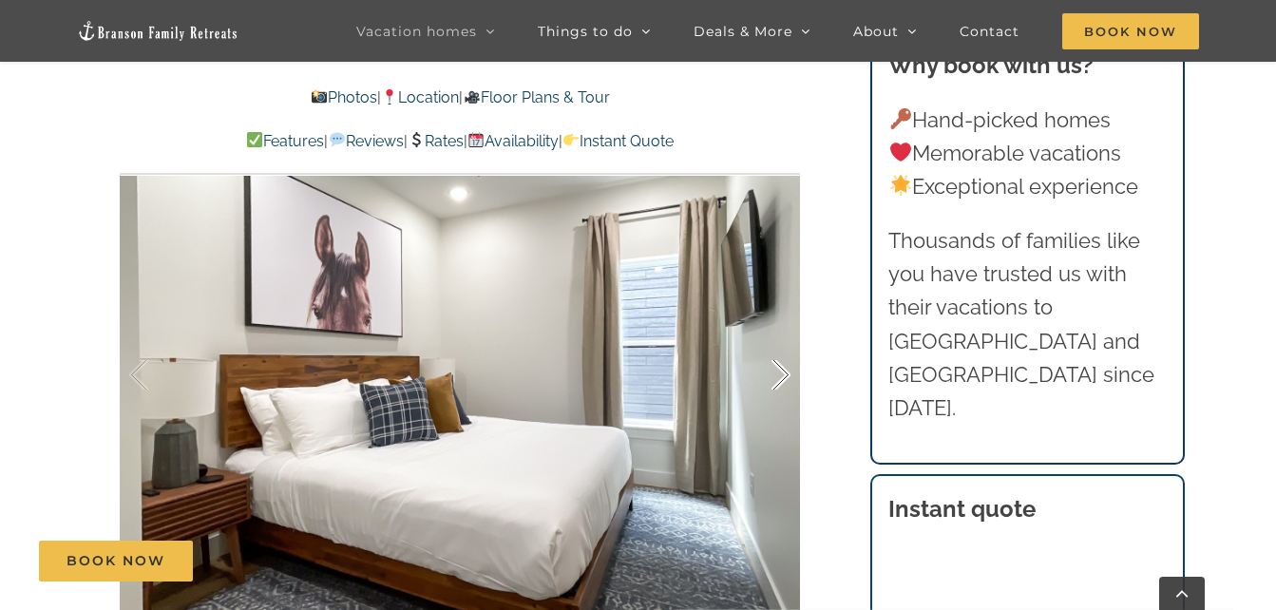
click at [777, 380] on div at bounding box center [761, 375] width 59 height 118
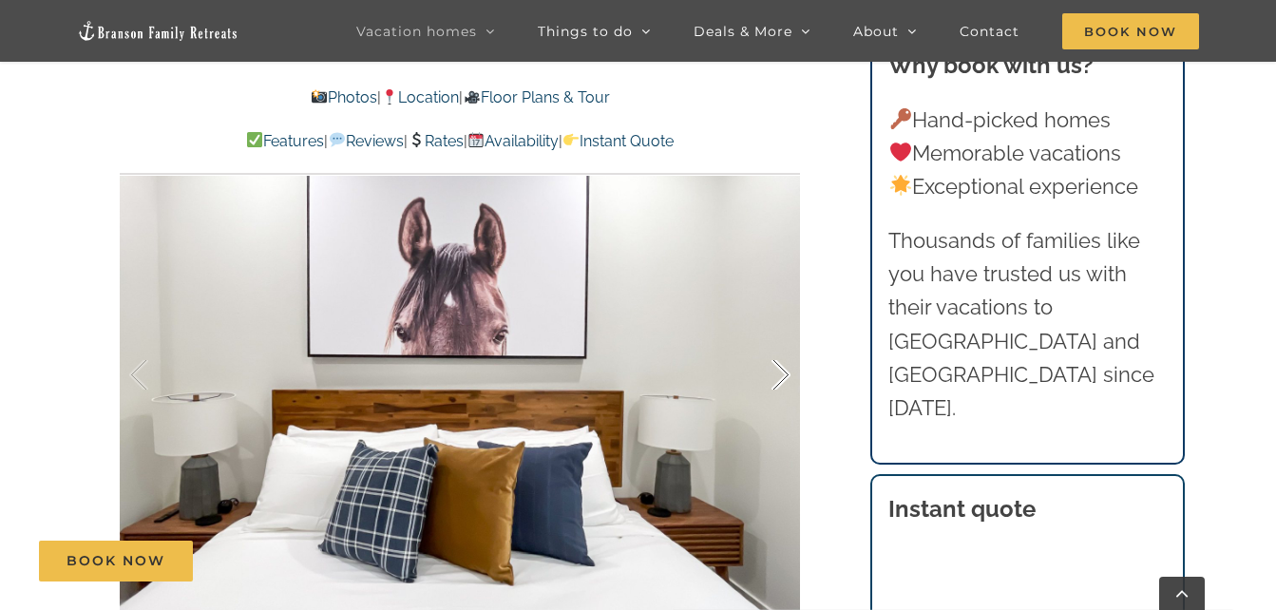
click at [777, 380] on div at bounding box center [761, 375] width 59 height 118
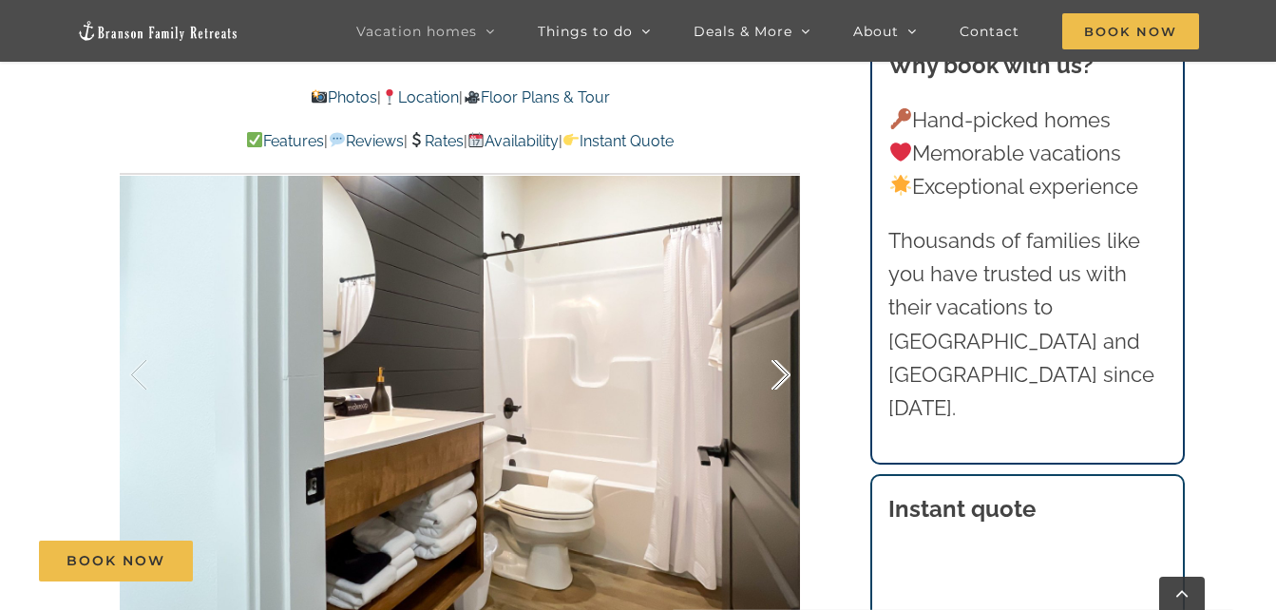
click at [777, 380] on div at bounding box center [761, 375] width 59 height 118
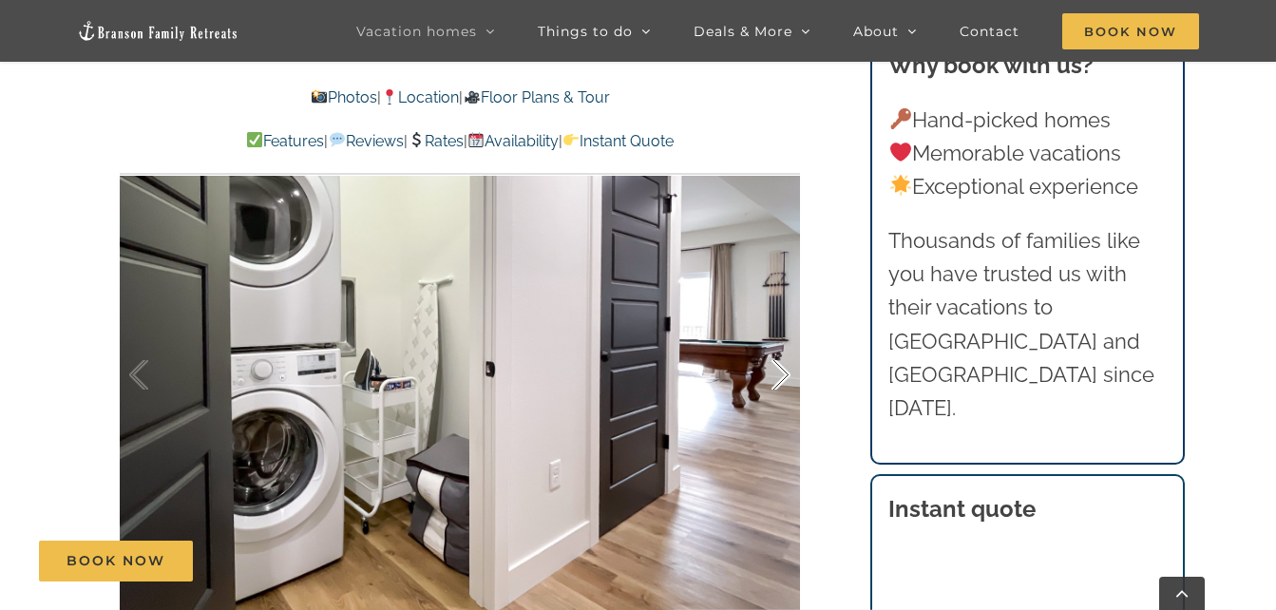
click at [777, 380] on div at bounding box center [761, 375] width 59 height 118
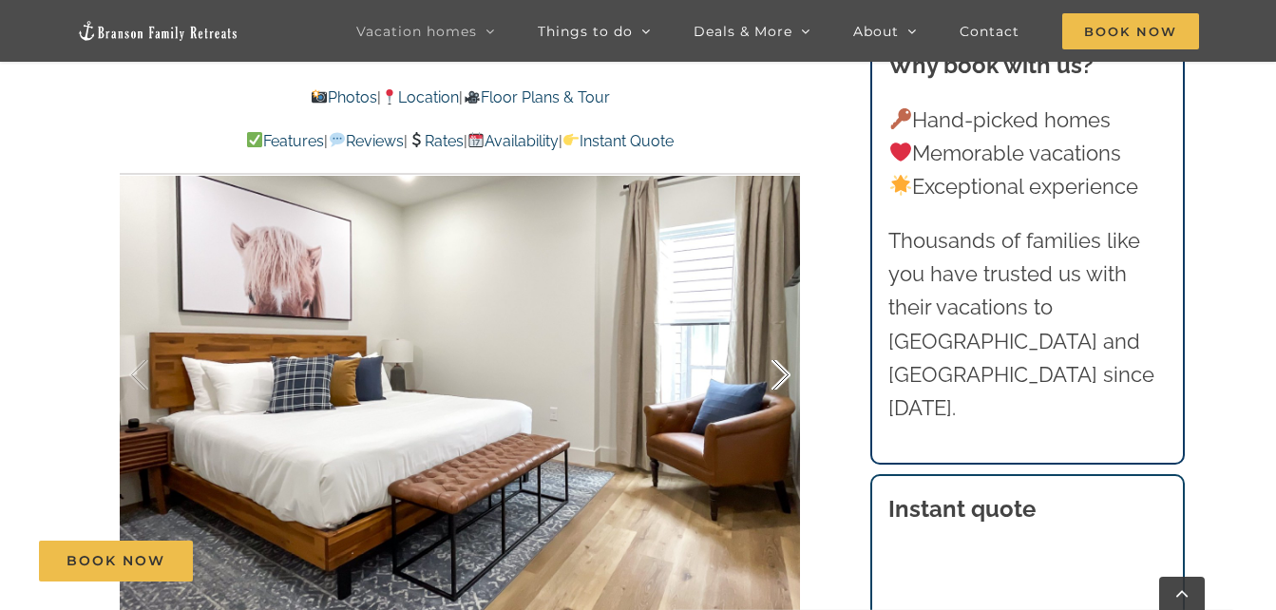
click at [777, 380] on div at bounding box center [761, 375] width 59 height 118
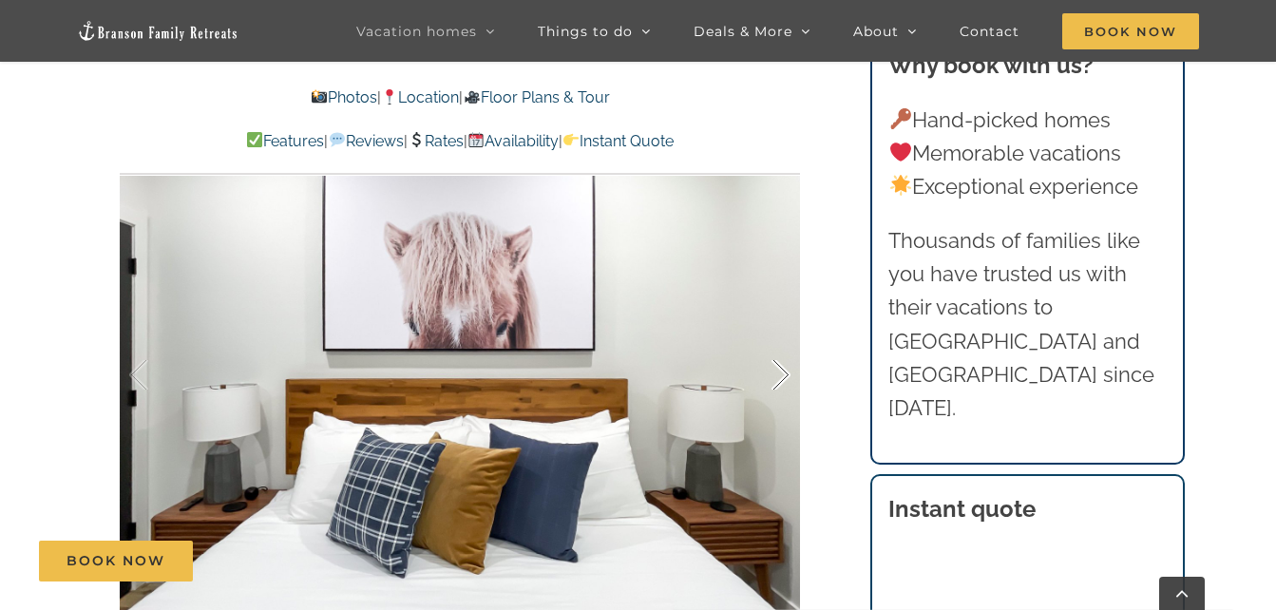
click at [777, 380] on div at bounding box center [761, 375] width 59 height 118
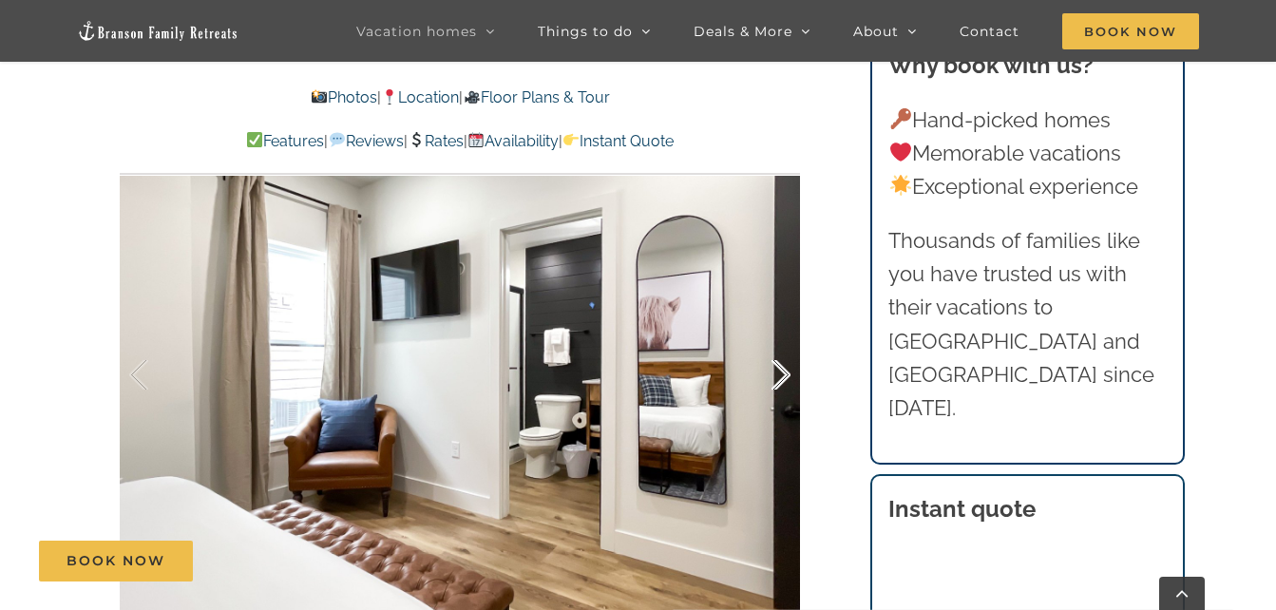
click at [777, 380] on div at bounding box center [761, 375] width 59 height 118
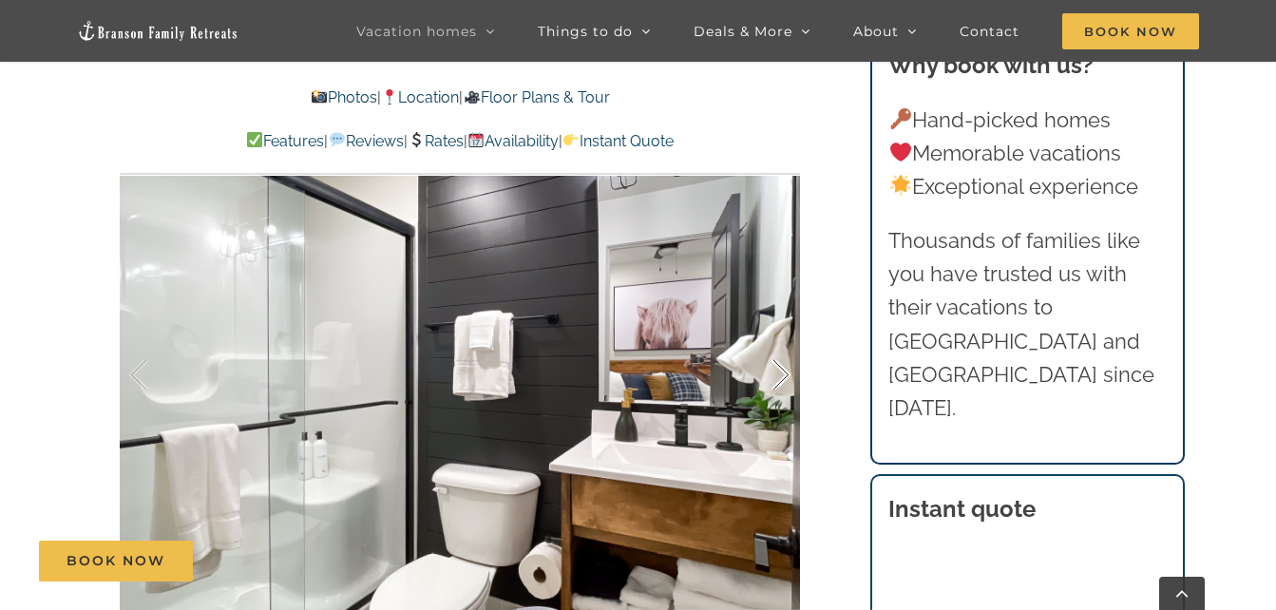
click at [777, 380] on div at bounding box center [761, 375] width 59 height 118
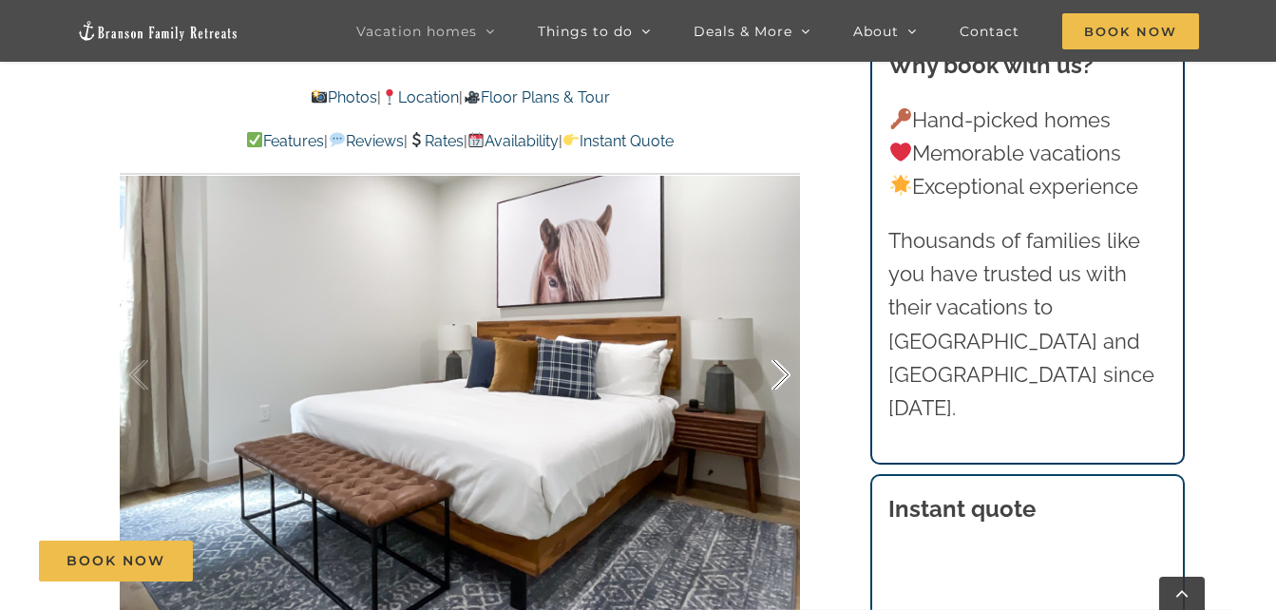
click at [777, 380] on div at bounding box center [761, 375] width 59 height 118
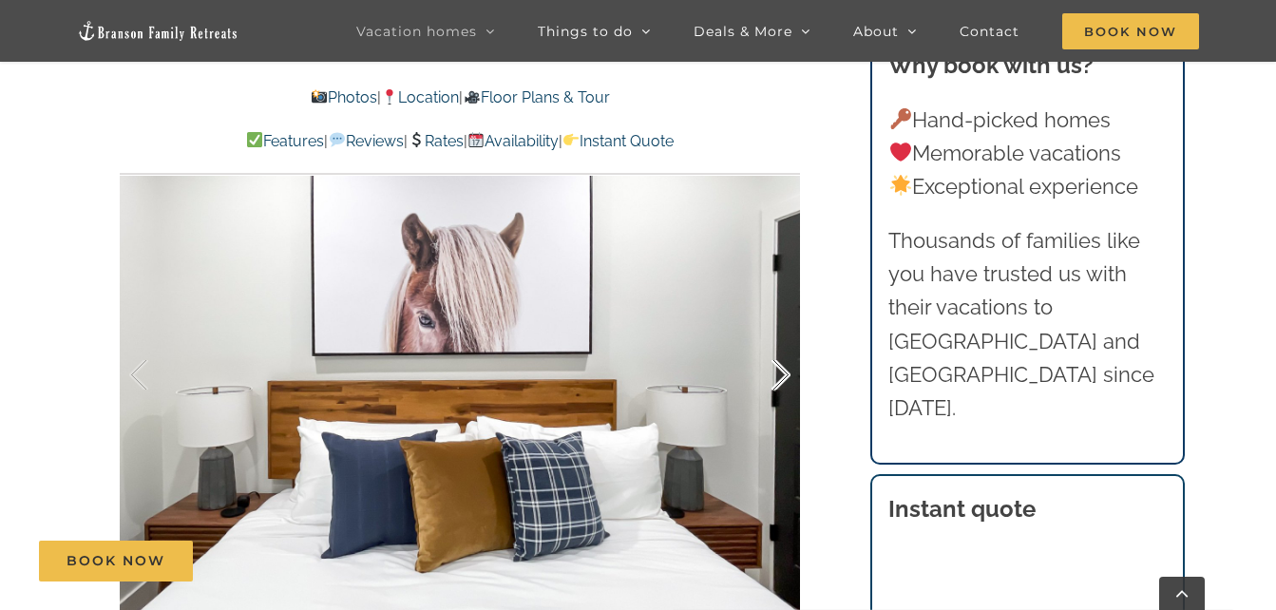
click at [777, 380] on div at bounding box center [761, 375] width 59 height 118
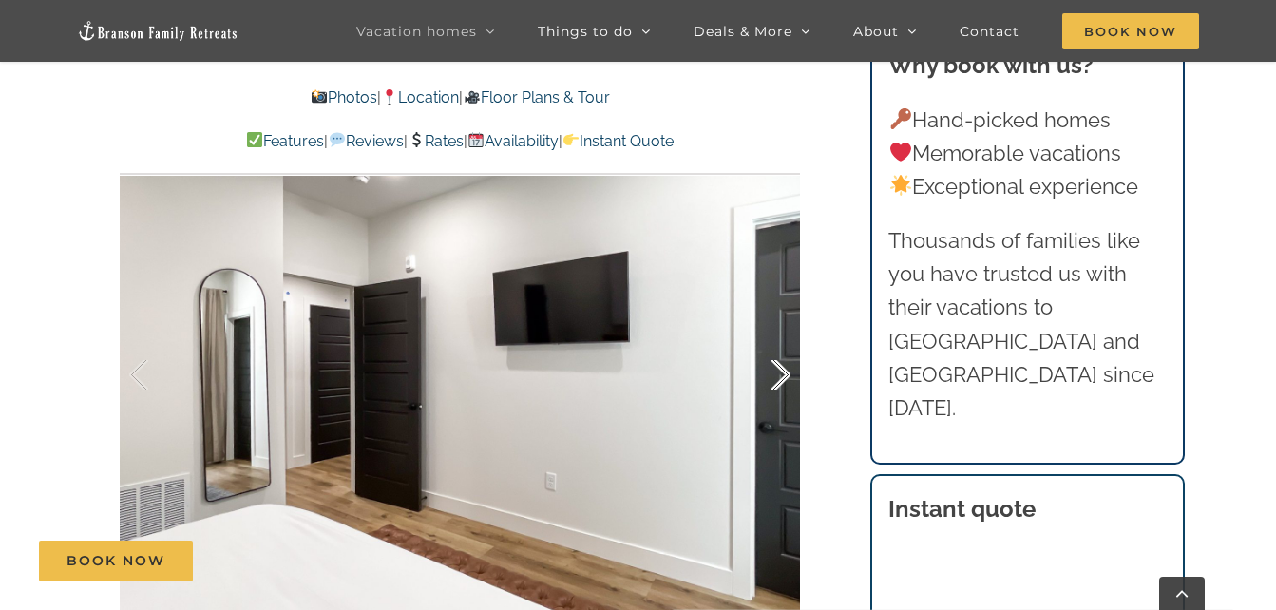
click at [777, 380] on div at bounding box center [761, 375] width 59 height 118
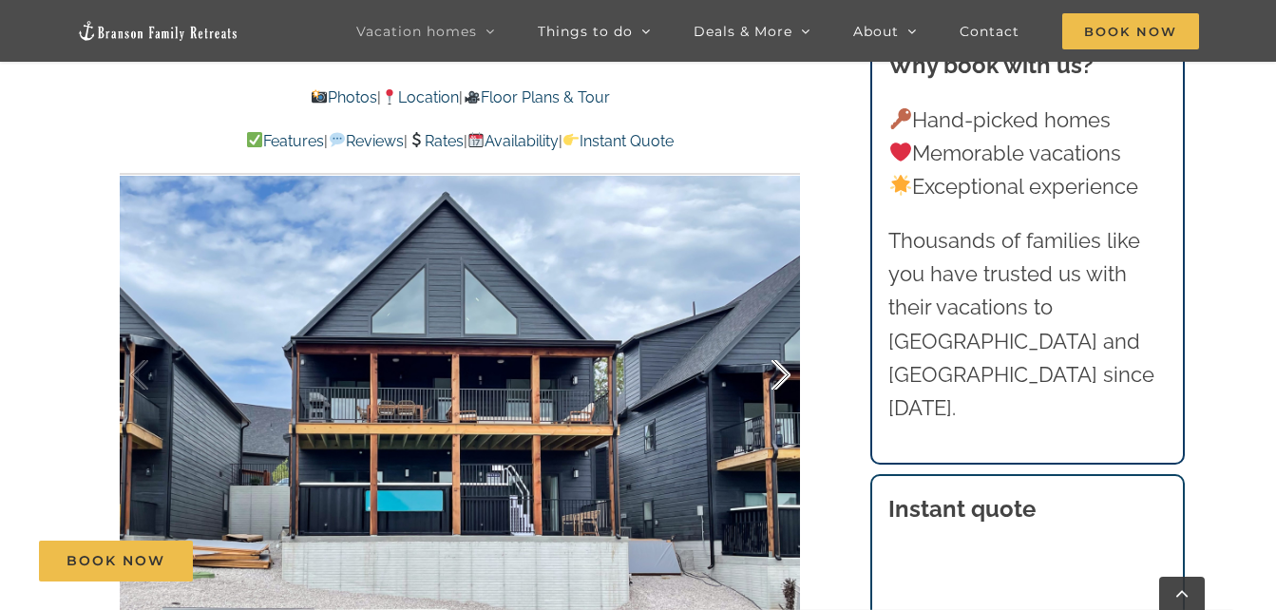
click at [777, 380] on div at bounding box center [761, 375] width 59 height 118
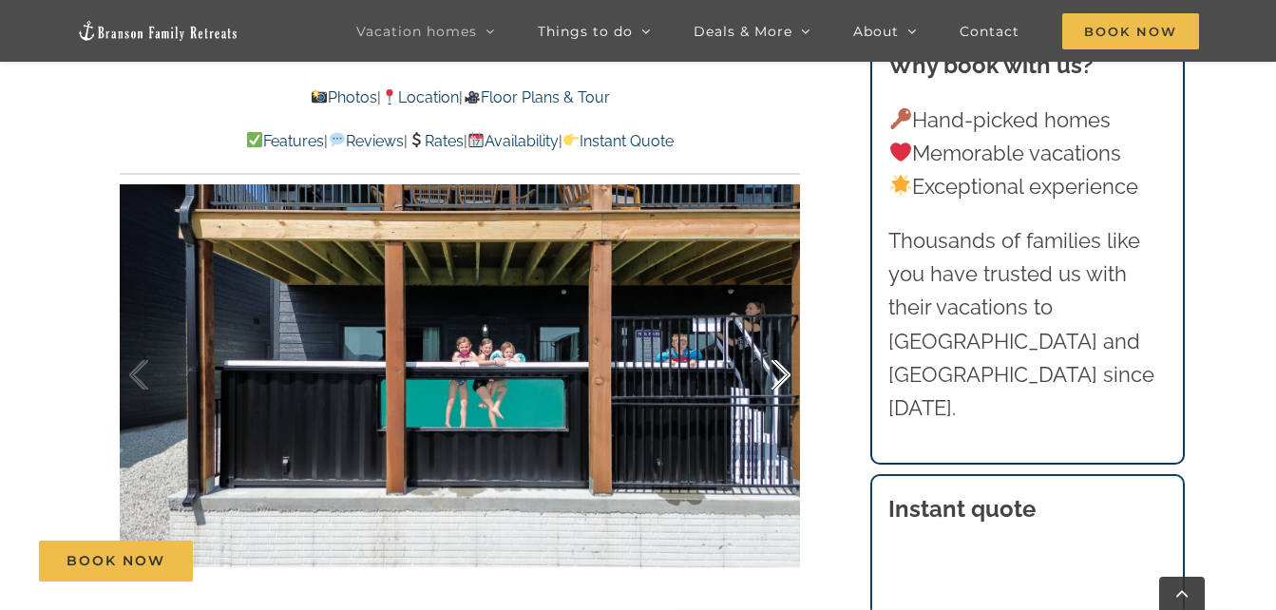
click at [777, 380] on div at bounding box center [761, 375] width 59 height 118
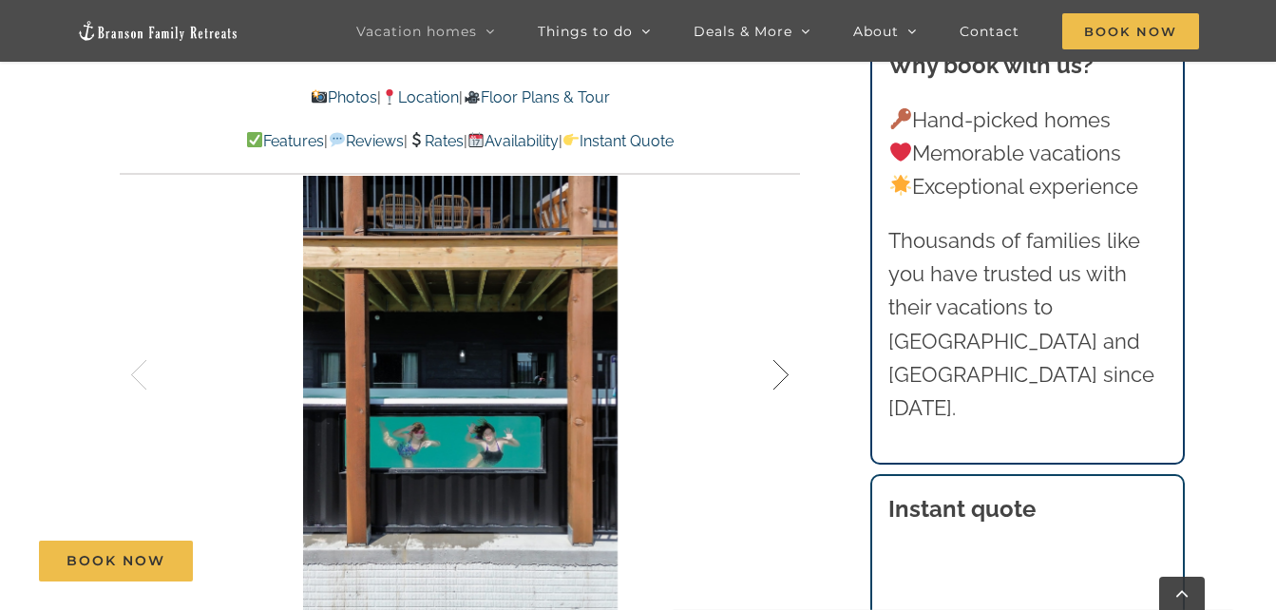
click at [777, 380] on div at bounding box center [761, 375] width 59 height 118
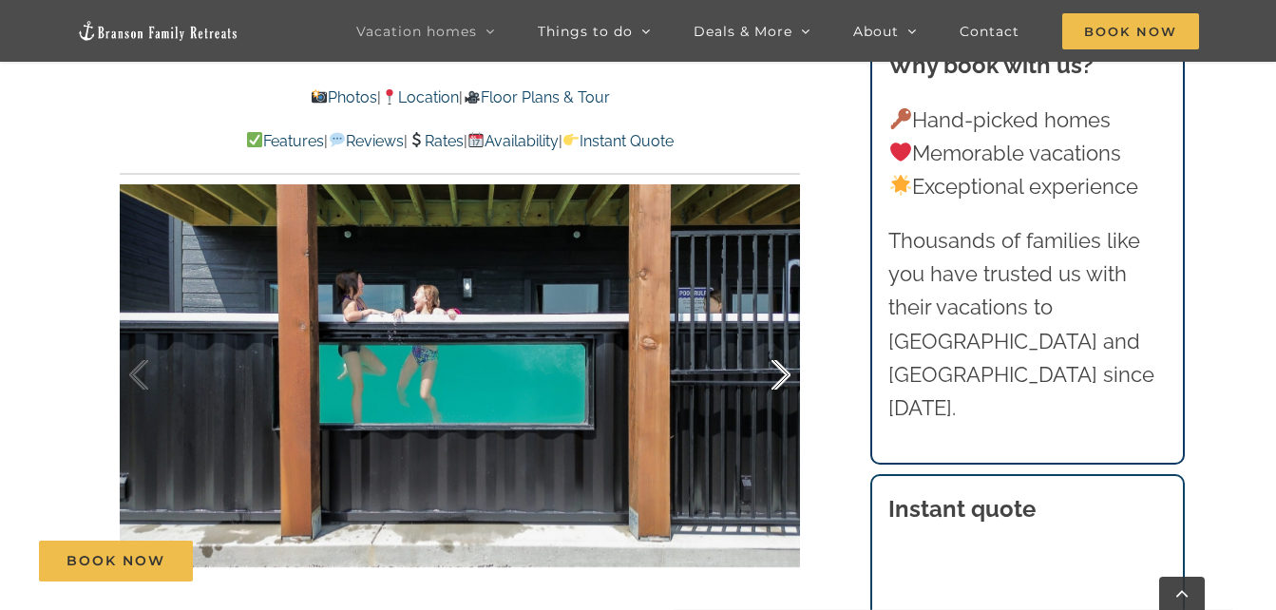
click at [777, 380] on div at bounding box center [761, 375] width 59 height 118
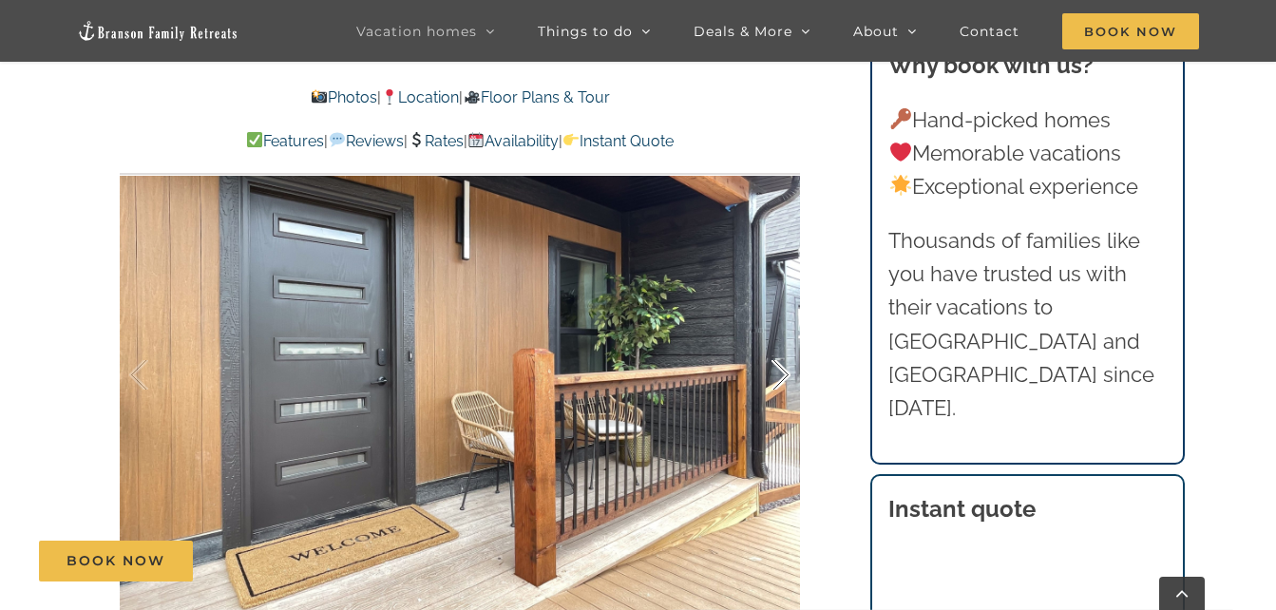
click at [777, 380] on div at bounding box center [761, 375] width 59 height 118
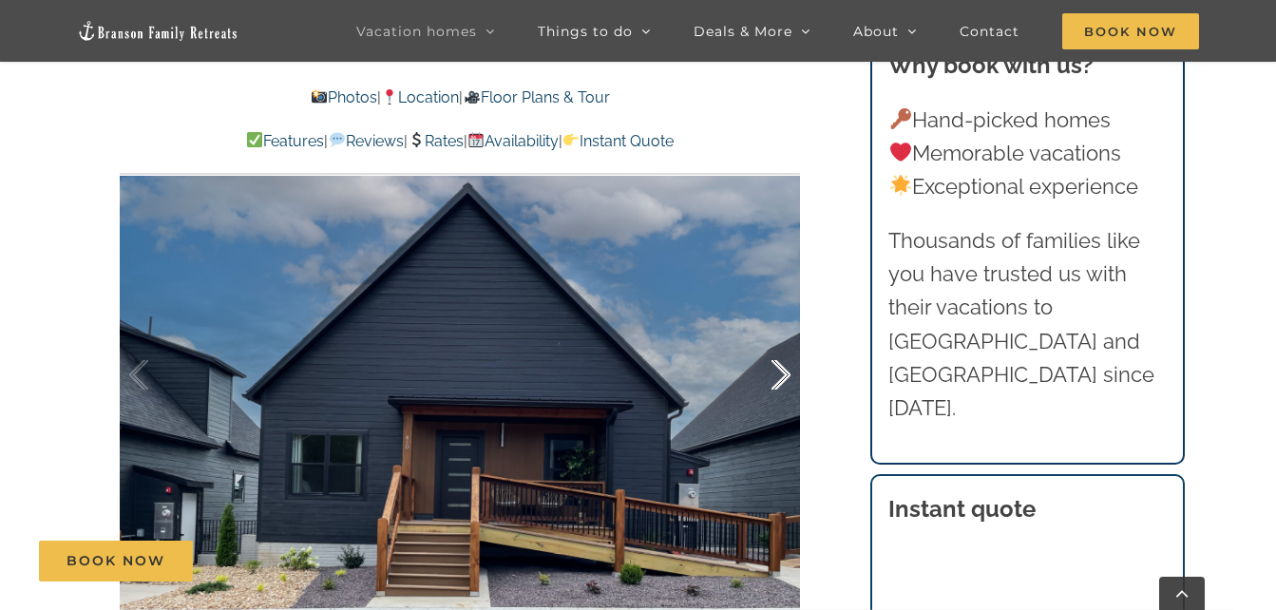
click at [777, 380] on div at bounding box center [761, 375] width 59 height 118
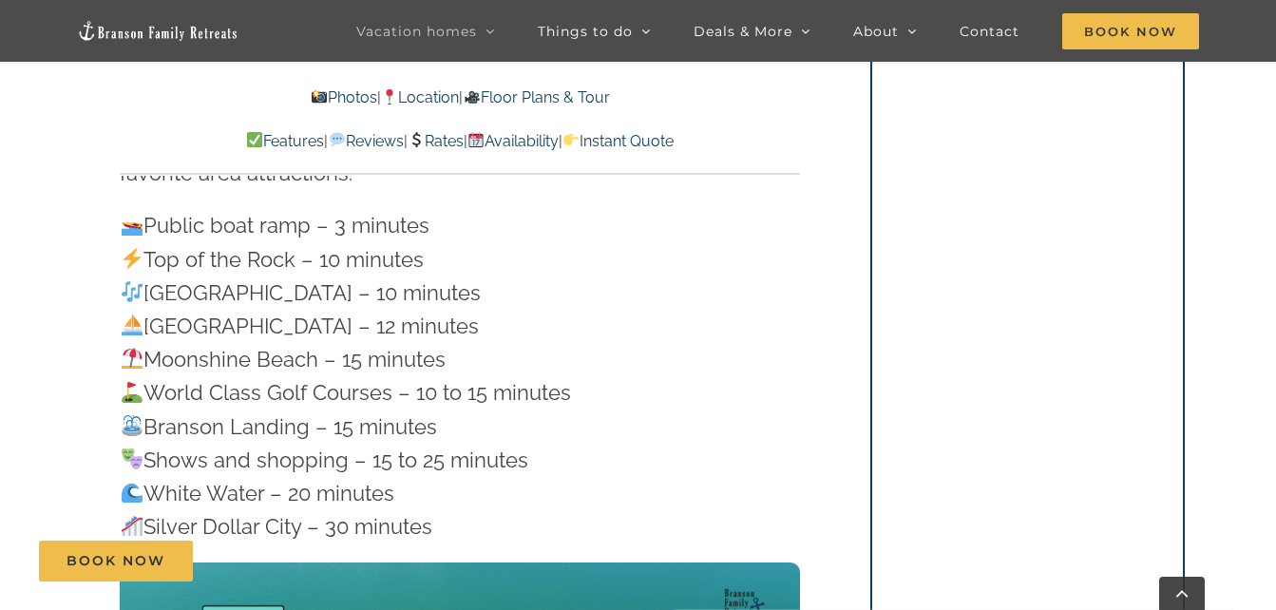
scroll to position [5713, 0]
